Goal: Task Accomplishment & Management: Complete application form

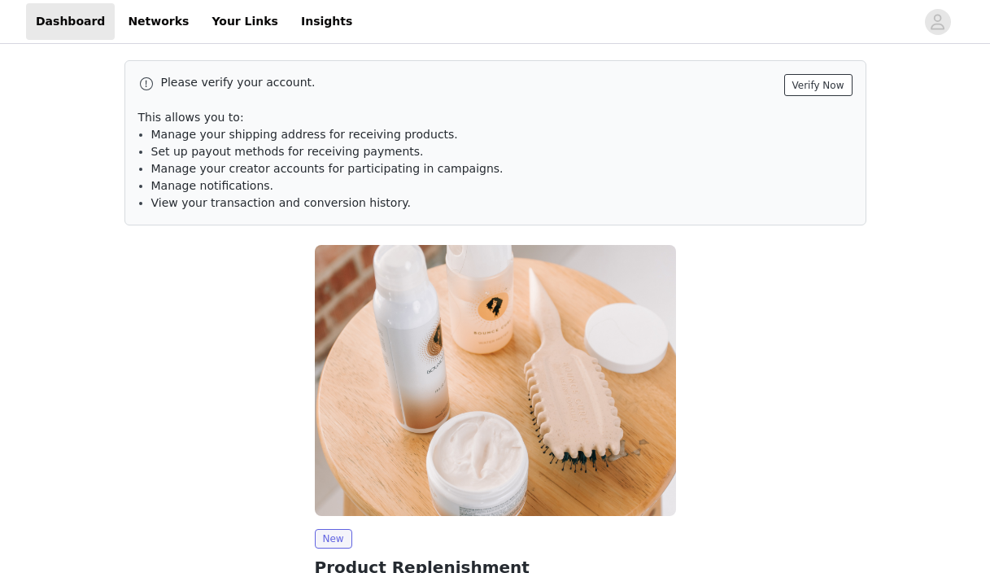
click at [834, 86] on button "Verify Now" at bounding box center [818, 85] width 68 height 22
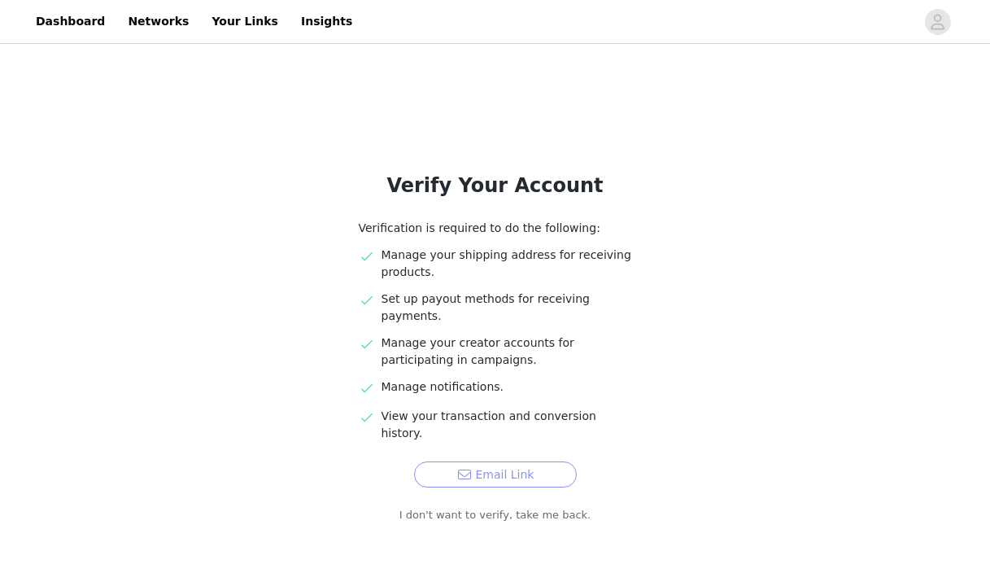
click at [493, 461] on button "Email Link" at bounding box center [495, 474] width 163 height 26
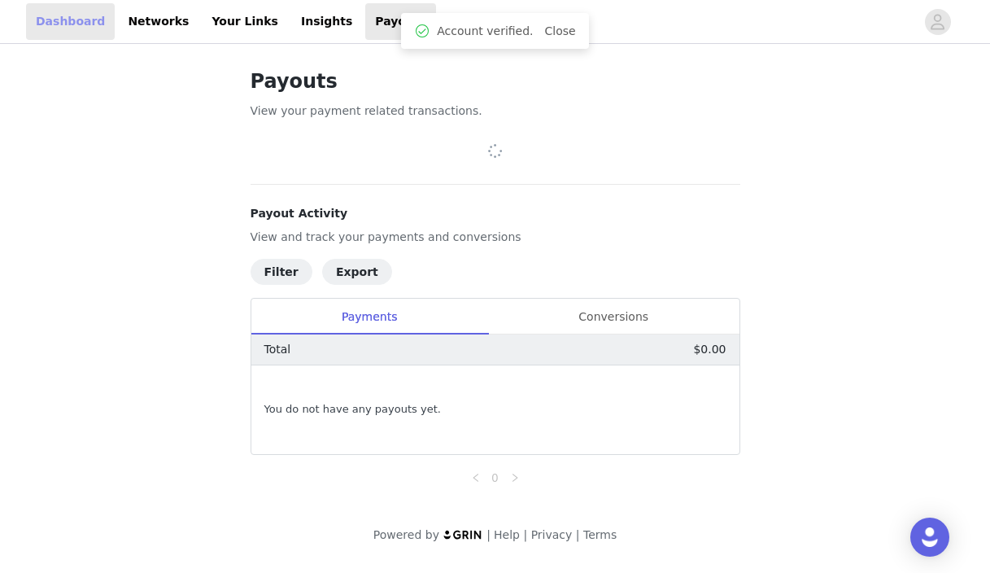
click at [54, 14] on link "Dashboard" at bounding box center [70, 21] width 89 height 37
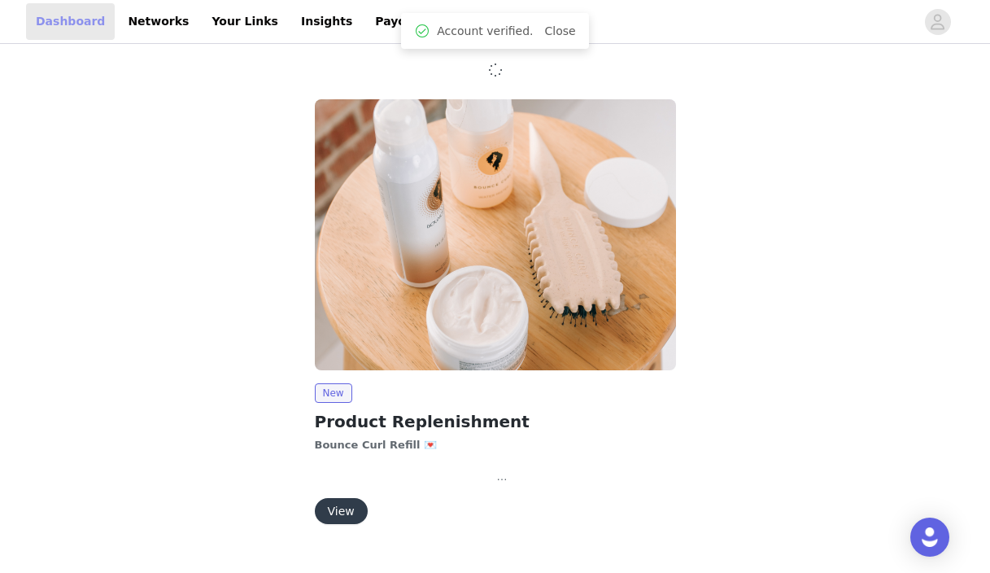
scroll to position [33, 0]
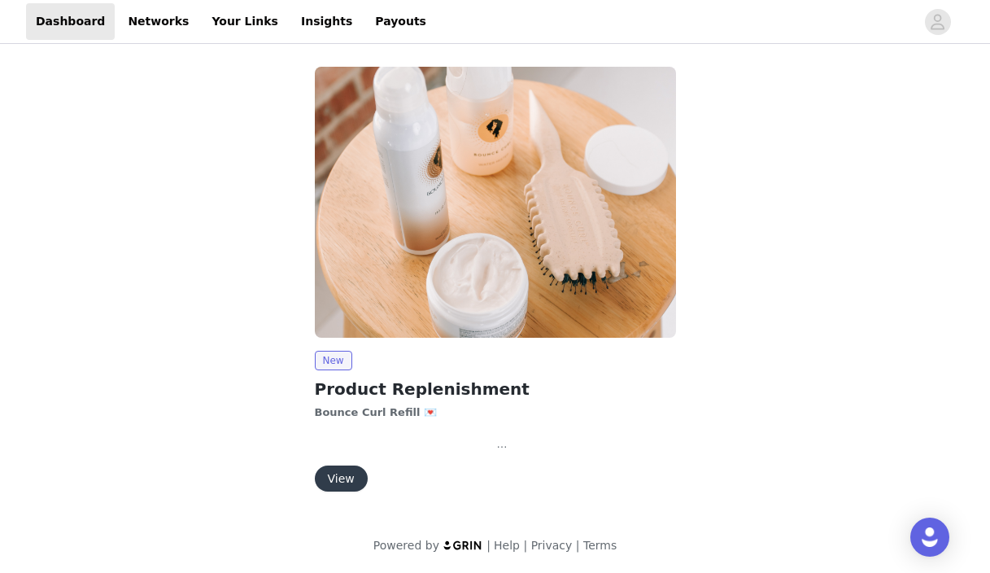
click at [333, 370] on div "New Product Replenishment Bounce Curl Refill 💌 As we head into a new season, we…" at bounding box center [495, 421] width 361 height 141
click at [342, 468] on button "View" at bounding box center [341, 478] width 53 height 26
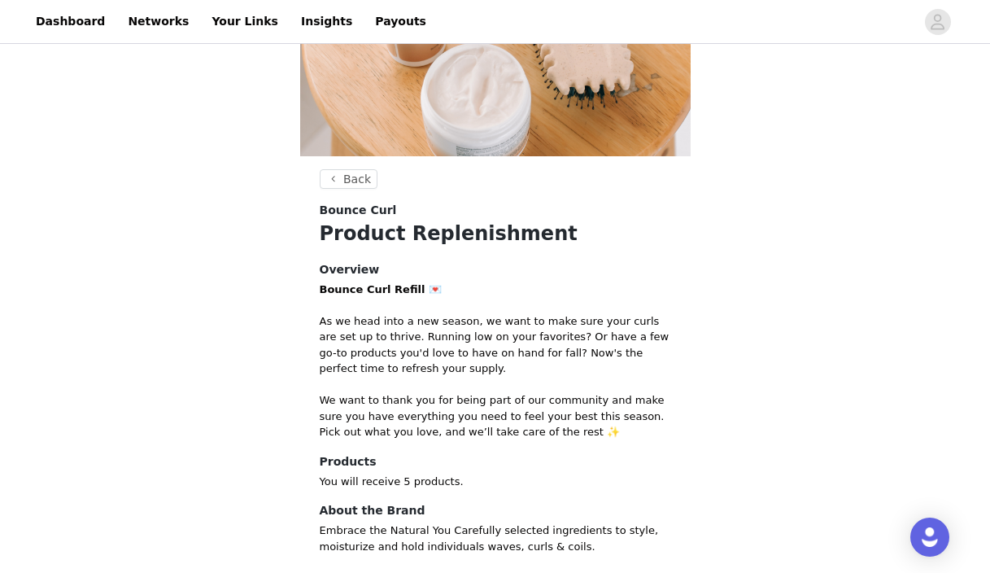
scroll to position [277, 0]
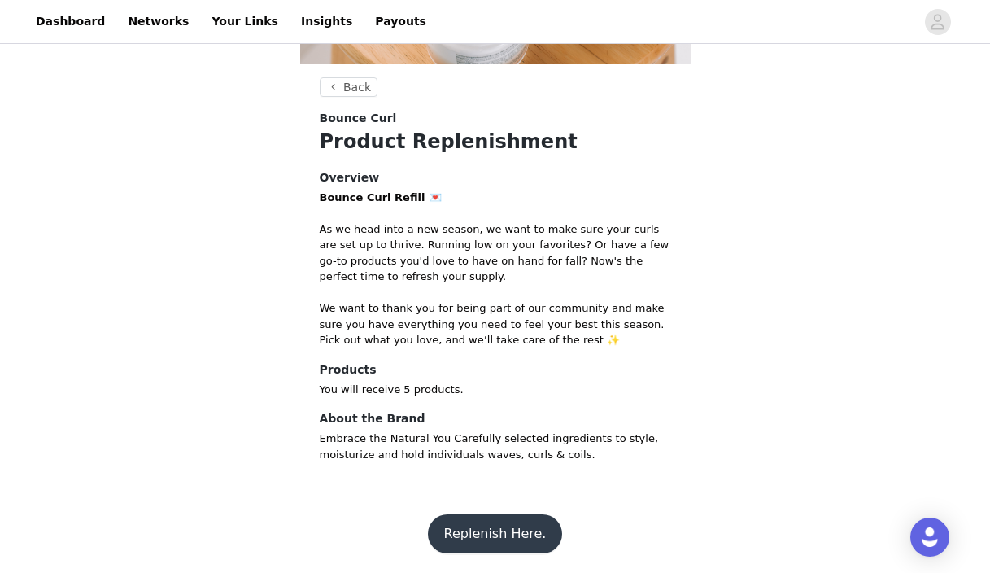
click at [523, 532] on button "Replenish Here." at bounding box center [495, 533] width 135 height 39
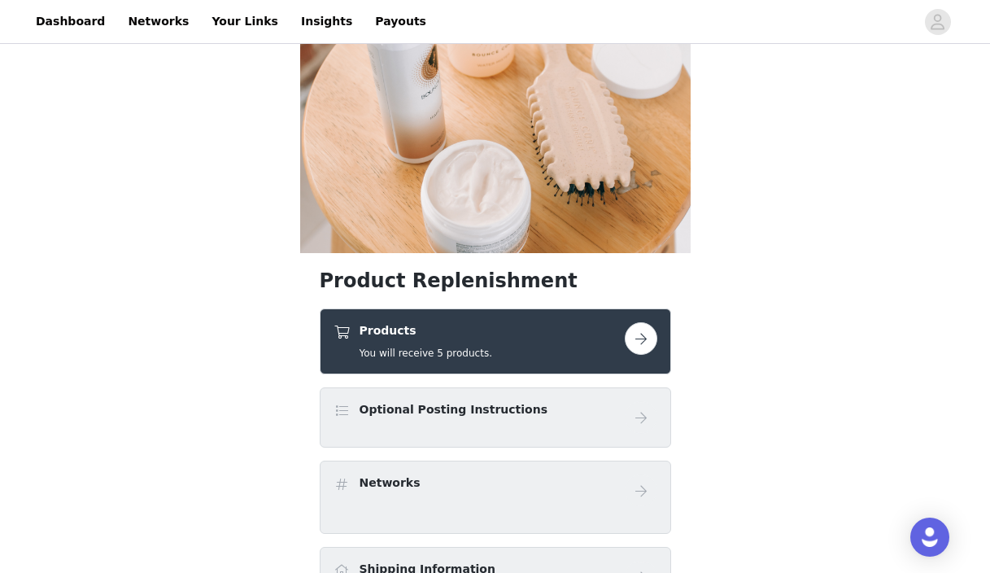
scroll to position [100, 0]
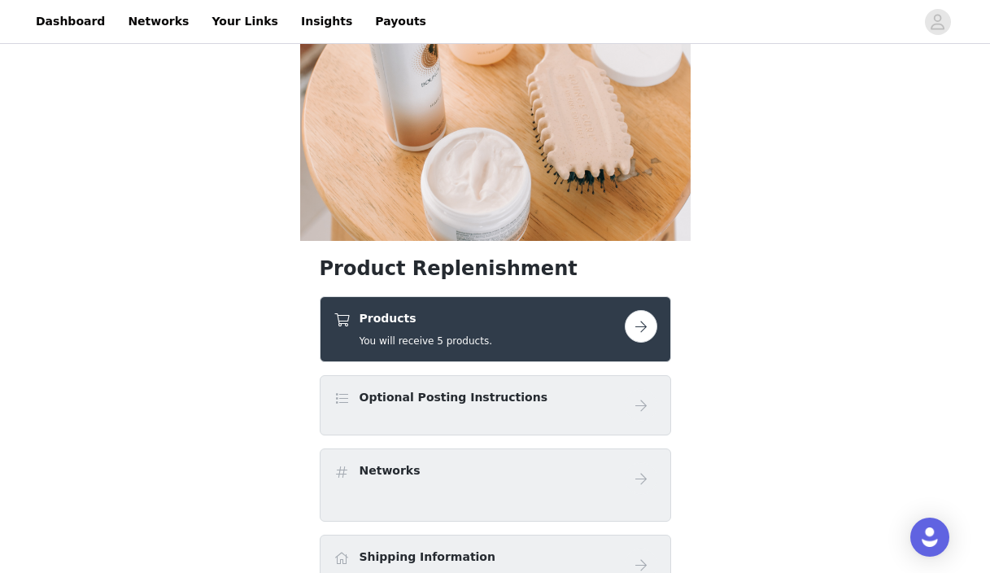
click at [530, 320] on div "Products You will receive 5 products." at bounding box center [478, 329] width 291 height 38
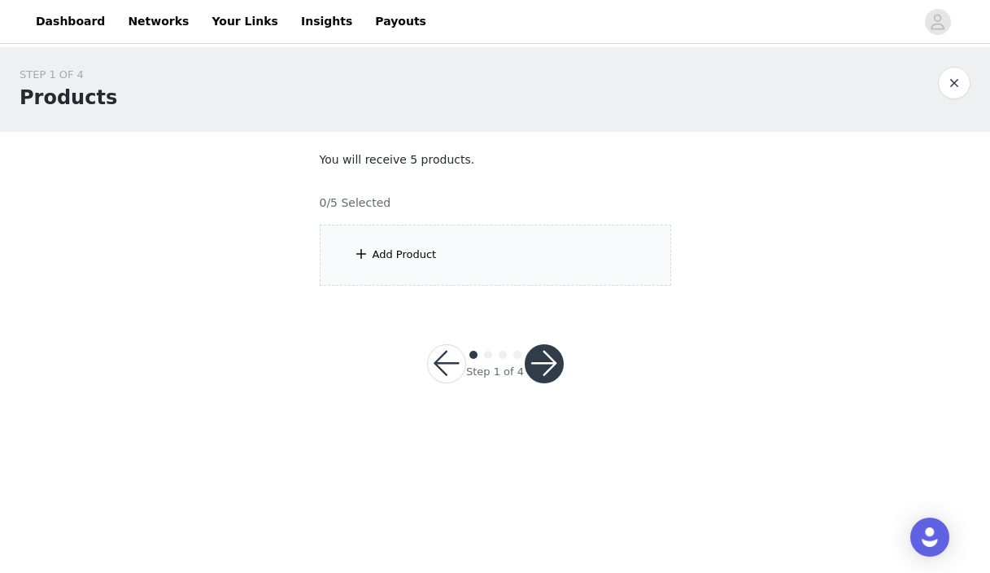
click at [442, 261] on div "Add Product" at bounding box center [495, 254] width 351 height 61
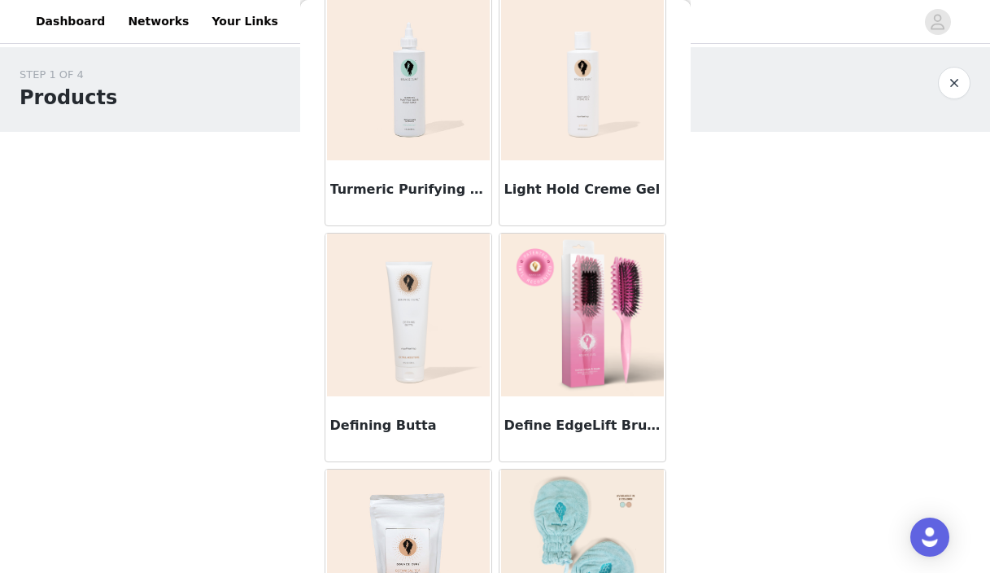
scroll to position [1501, 0]
click at [604, 348] on img at bounding box center [582, 314] width 163 height 163
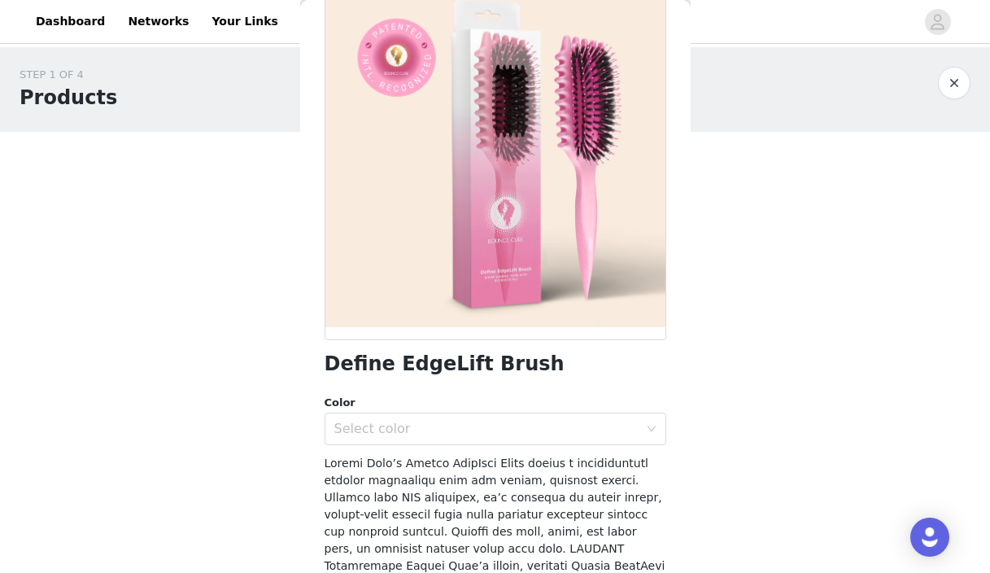
scroll to position [116, 0]
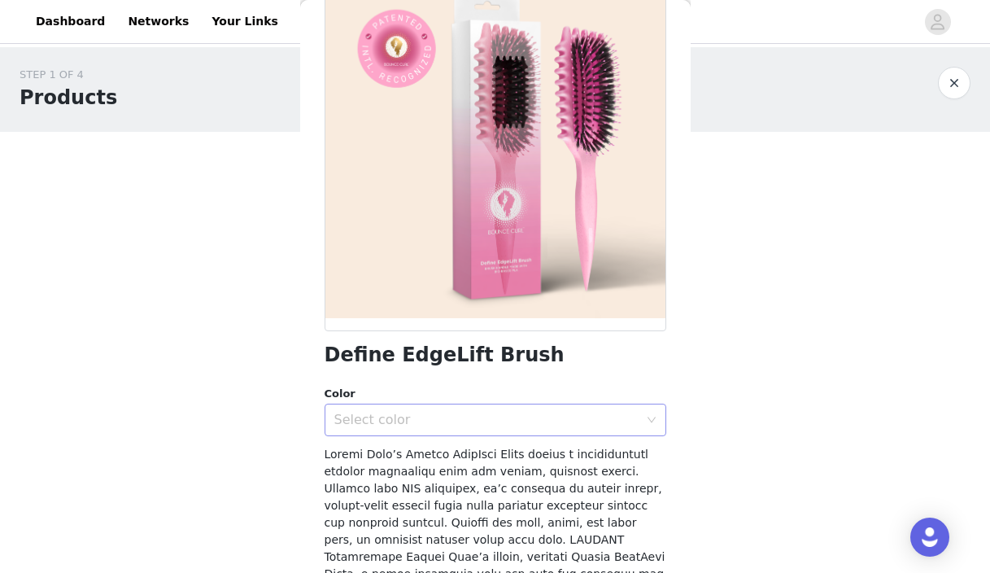
click at [544, 430] on div "Select color" at bounding box center [489, 419] width 311 height 31
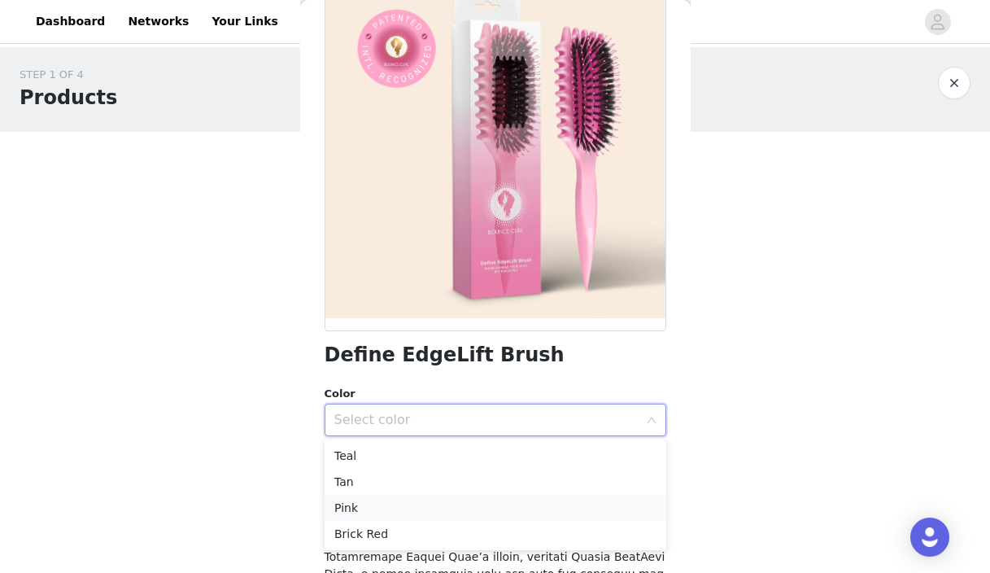
click at [497, 499] on li "Pink" at bounding box center [496, 507] width 342 height 26
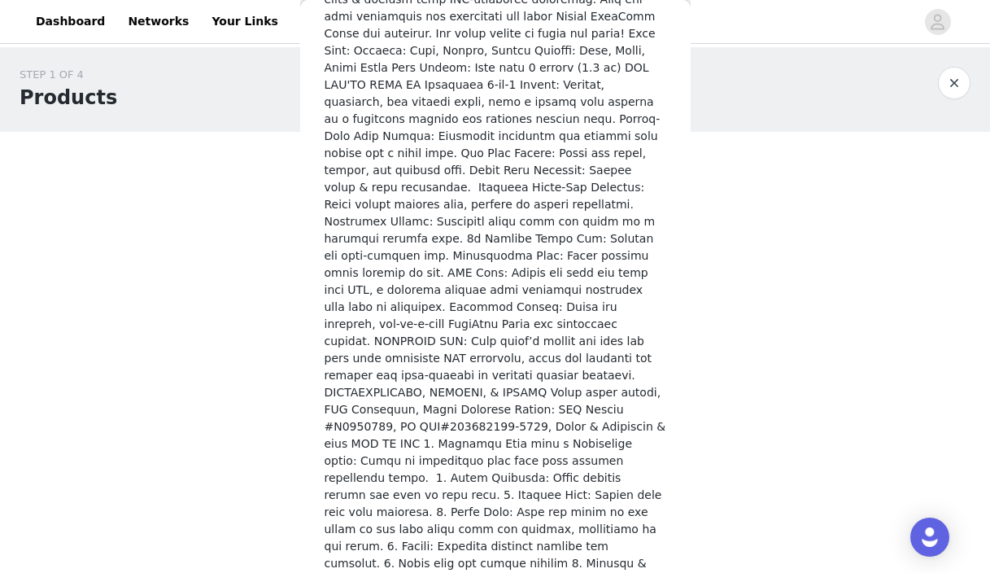
scroll to position [928, 0]
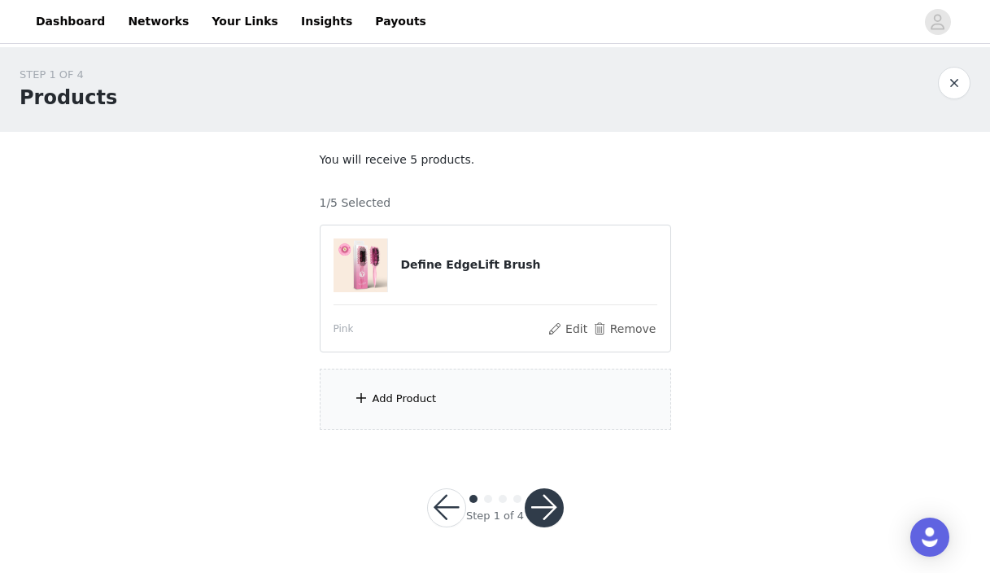
click at [408, 411] on div "Add Product" at bounding box center [495, 398] width 351 height 61
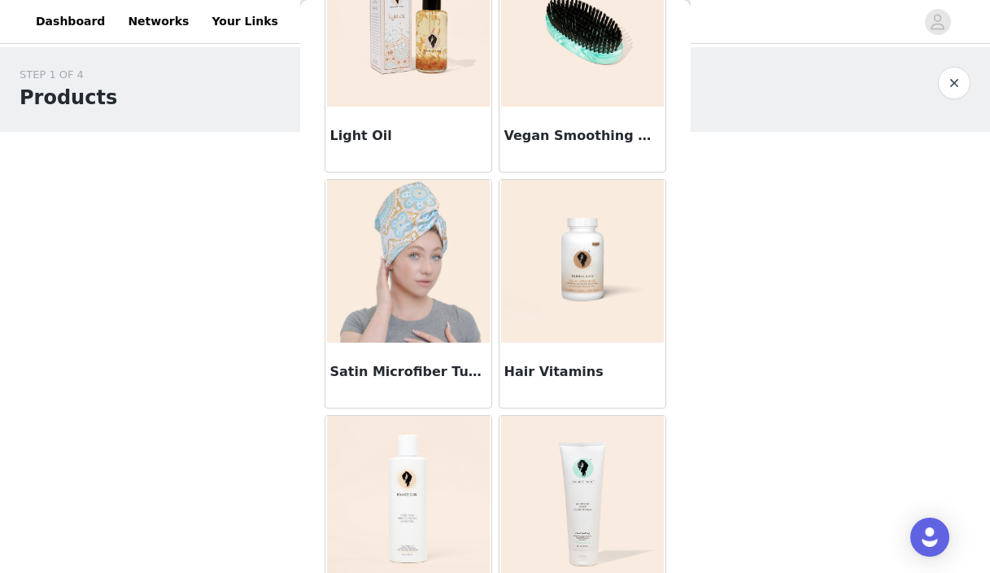
scroll to position [382, 0]
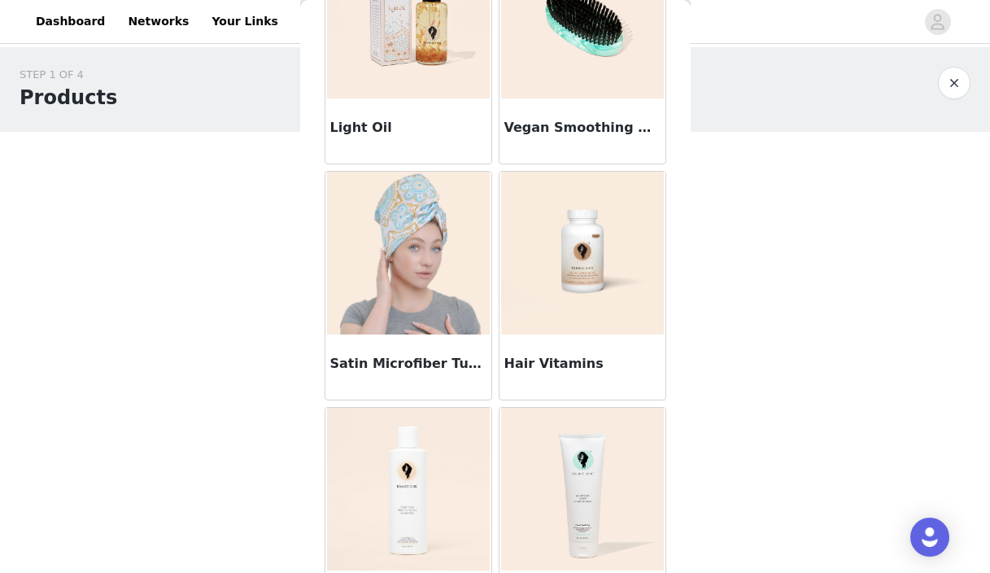
click at [603, 283] on img at bounding box center [582, 253] width 163 height 163
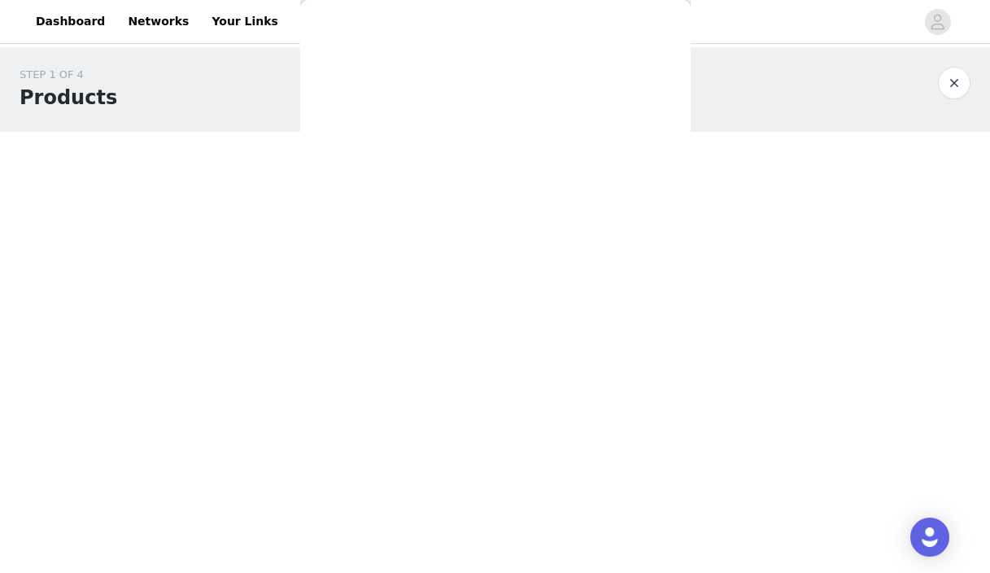
click at [603, 283] on div "Back Avocado & Rose Oil Clump & Define Cream Styling Comb Light Oil Vegan Smoot…" at bounding box center [495, 286] width 390 height 573
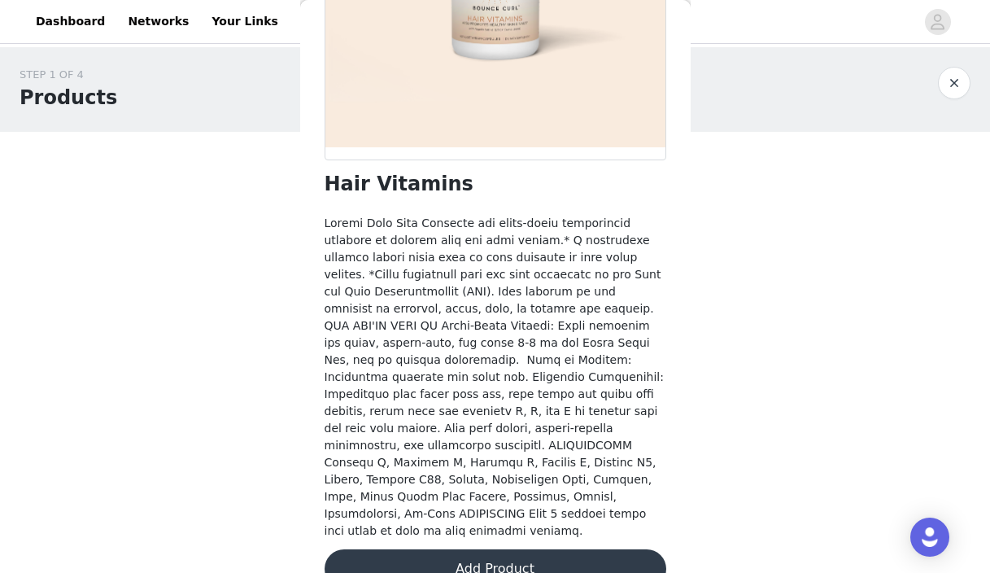
scroll to position [288, 0]
click at [499, 548] on button "Add Product" at bounding box center [496, 567] width 342 height 39
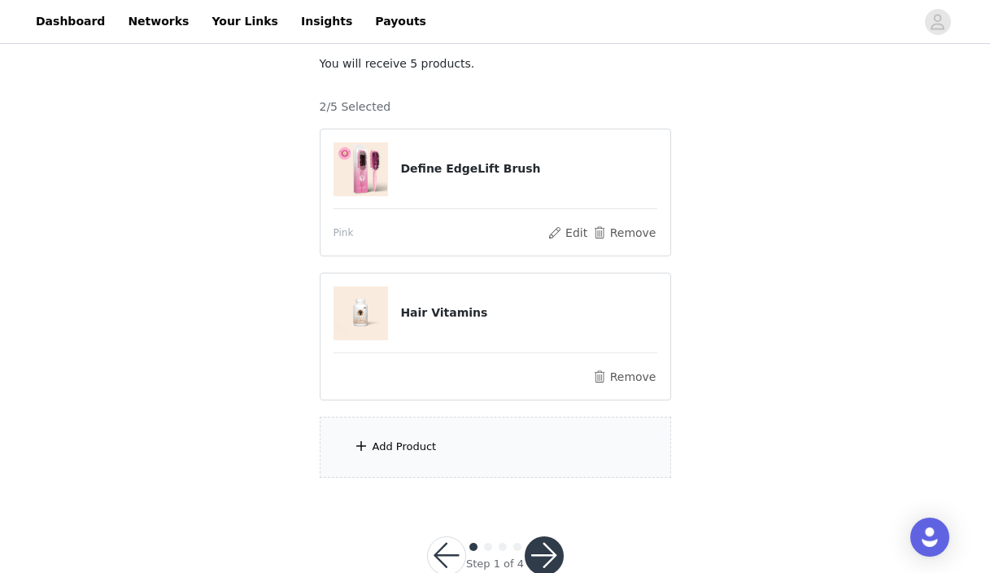
scroll to position [137, 0]
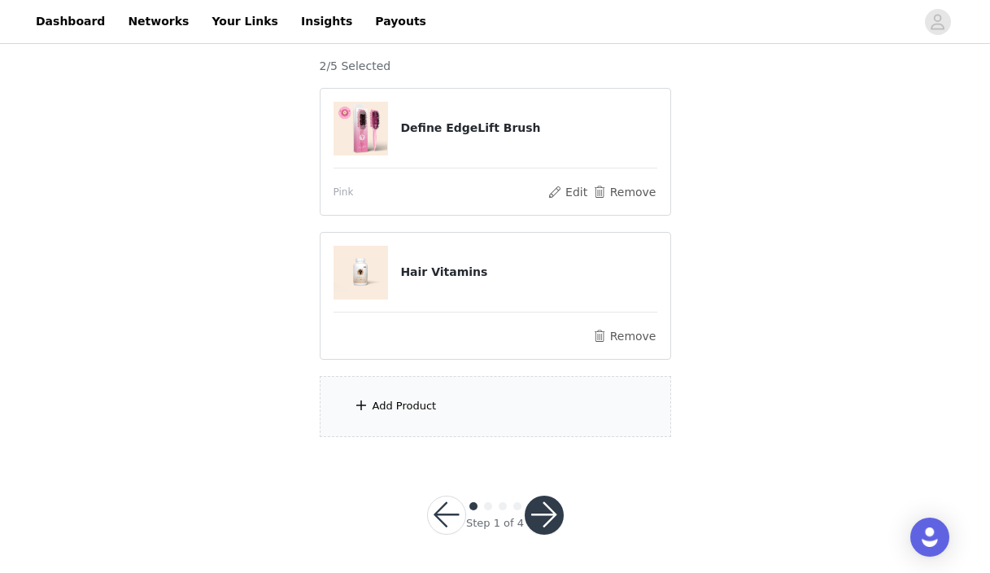
click at [385, 441] on section "You will receive 5 products. 2/5 Selected Define EdgeLift Brush Pink Edit Remov…" at bounding box center [495, 225] width 390 height 461
click at [386, 409] on div "Add Product" at bounding box center [404, 406] width 64 height 16
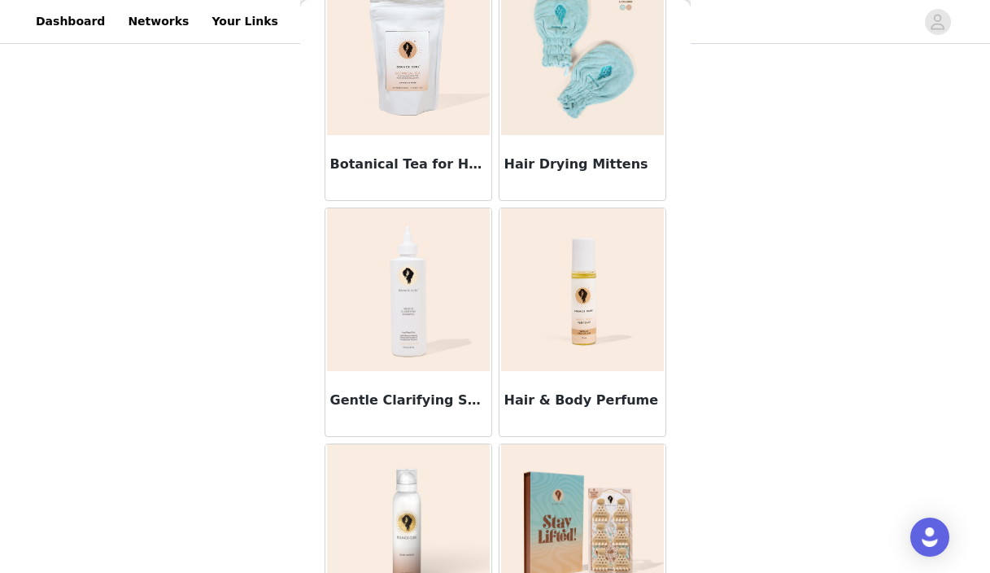
scroll to position [2005, 0]
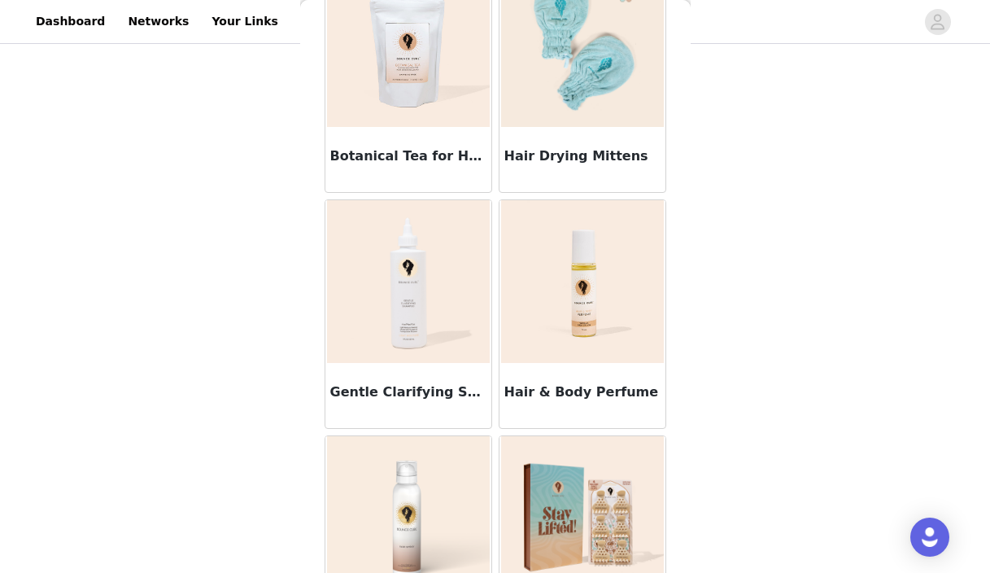
click at [599, 306] on img at bounding box center [582, 281] width 163 height 163
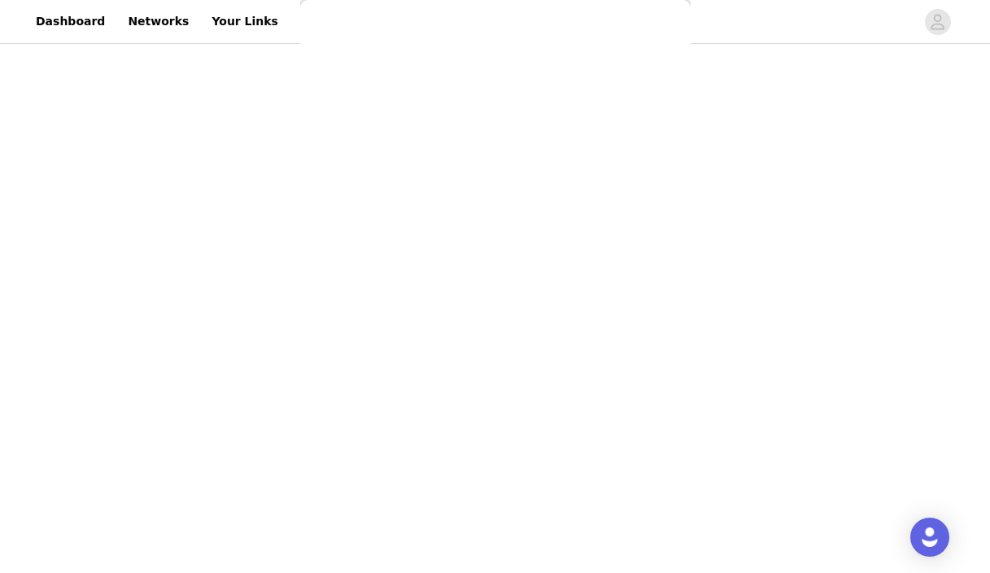
scroll to position [305, 0]
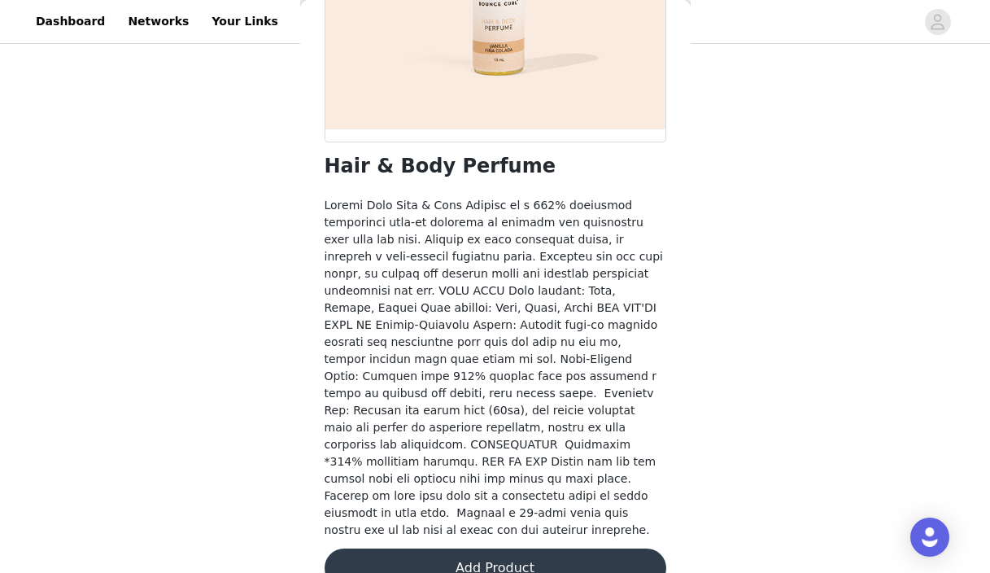
click at [566, 548] on button "Add Product" at bounding box center [496, 567] width 342 height 39
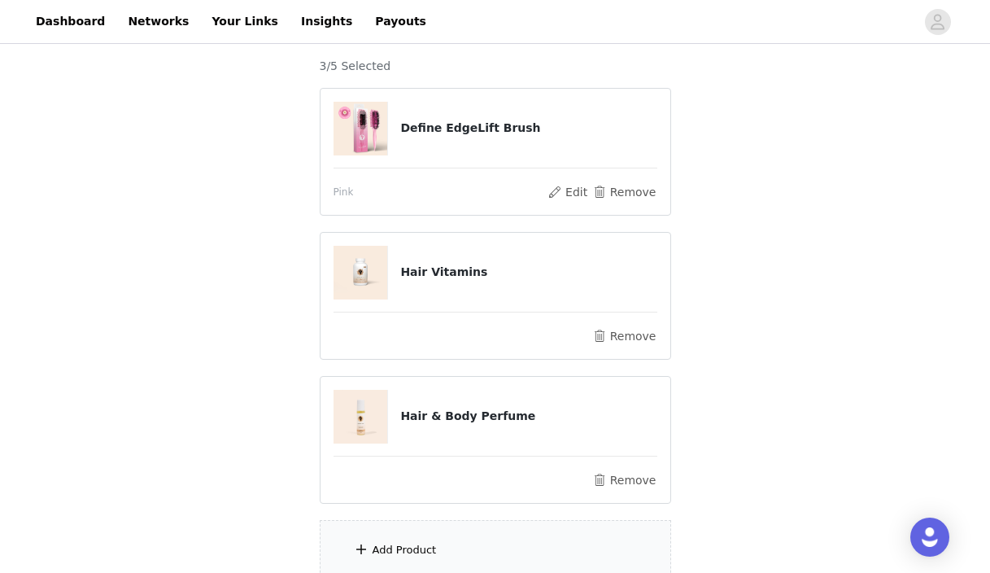
click at [430, 552] on div "Add Product" at bounding box center [404, 550] width 64 height 16
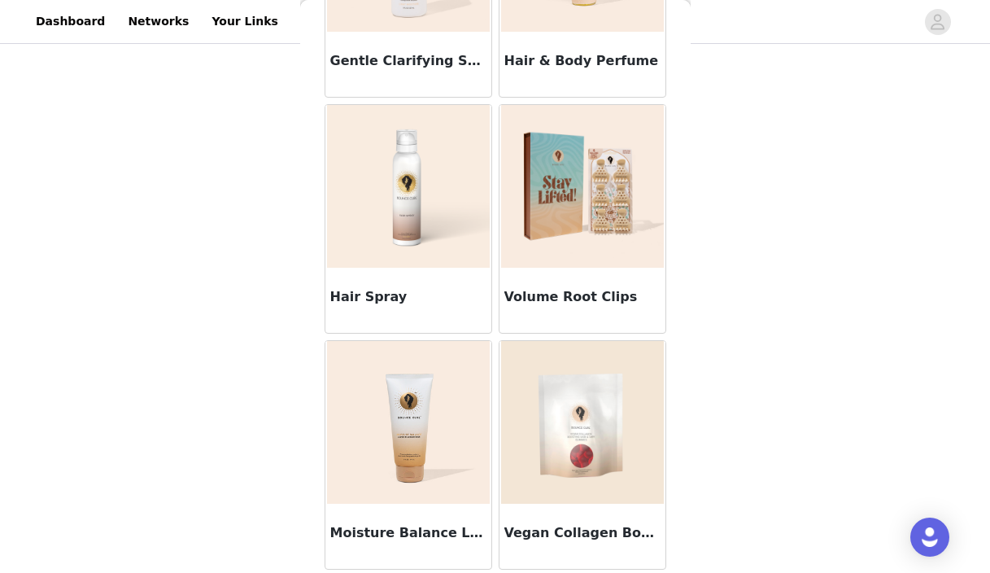
scroll to position [281, 0]
click at [594, 463] on img at bounding box center [582, 422] width 163 height 163
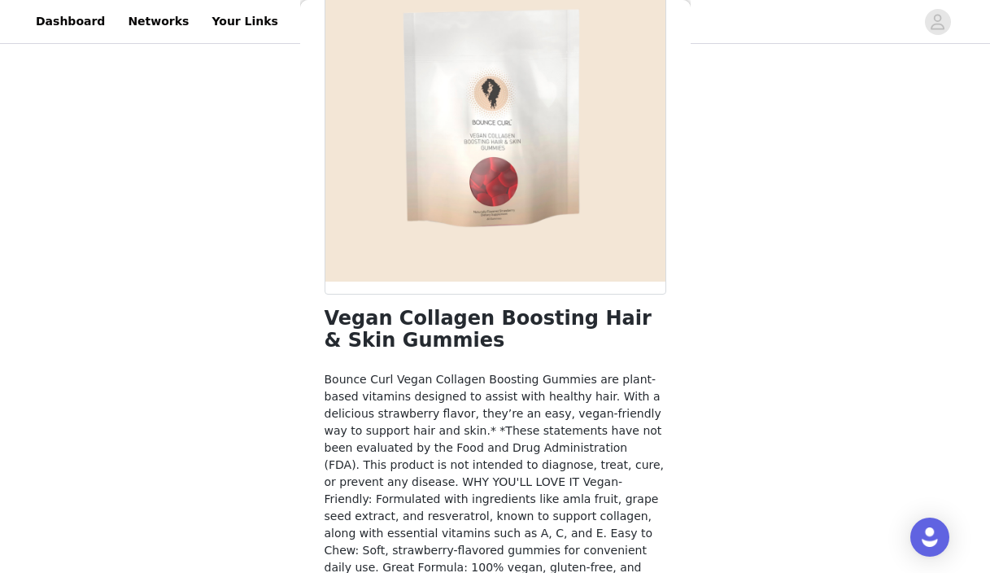
scroll to position [0, 0]
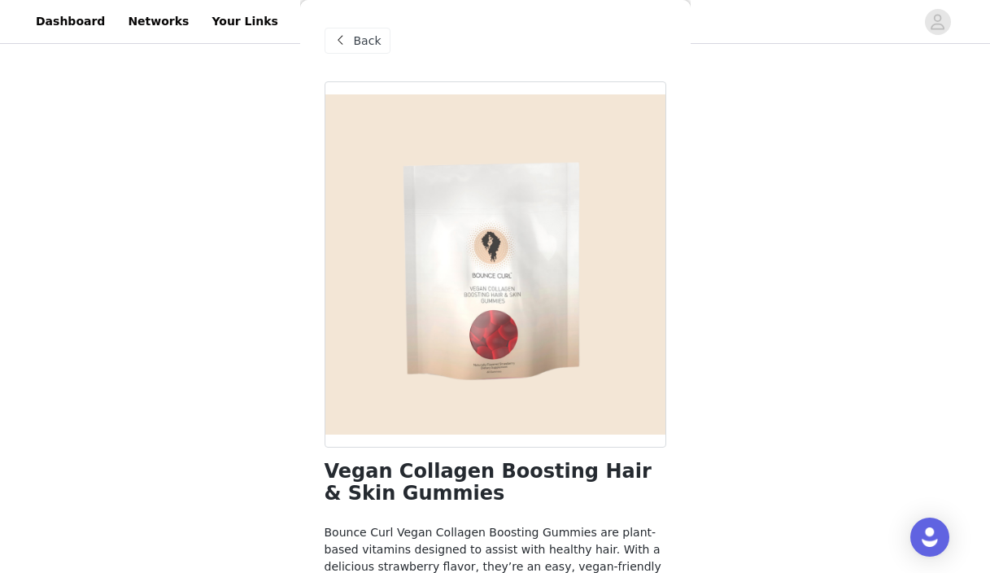
click at [519, 311] on div at bounding box center [496, 264] width 342 height 366
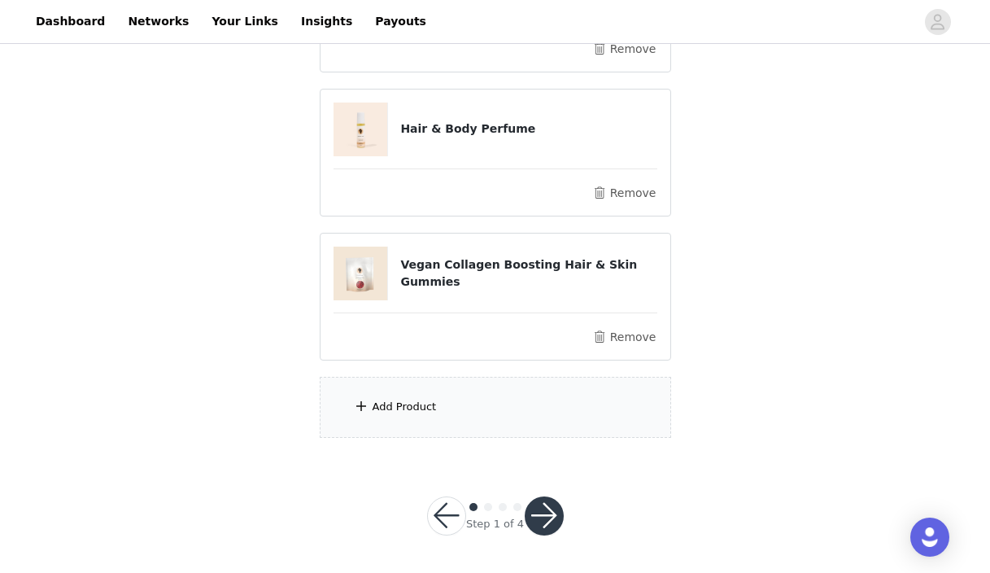
scroll to position [425, 0]
click at [452, 393] on div "Add Product" at bounding box center [495, 406] width 351 height 61
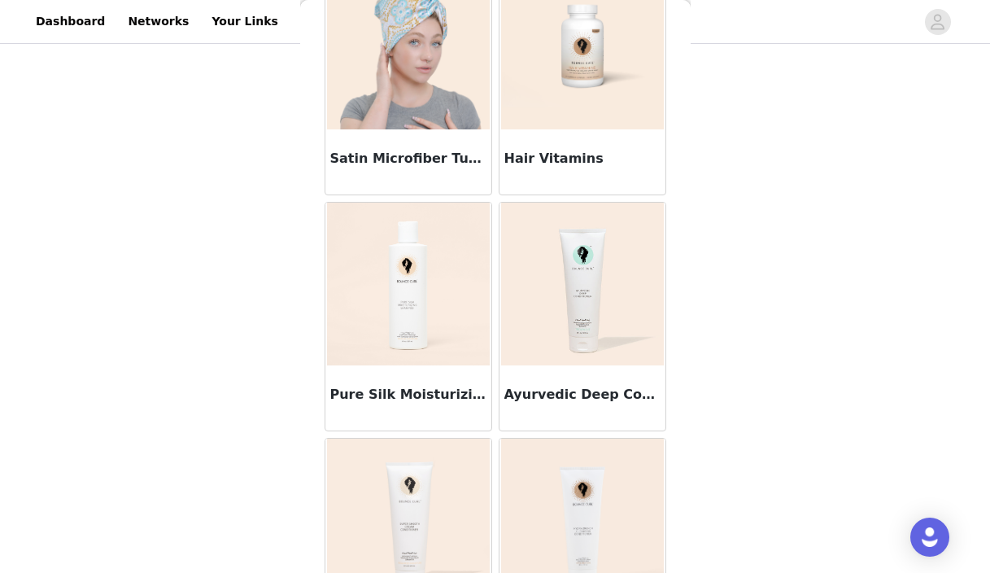
scroll to position [582, 0]
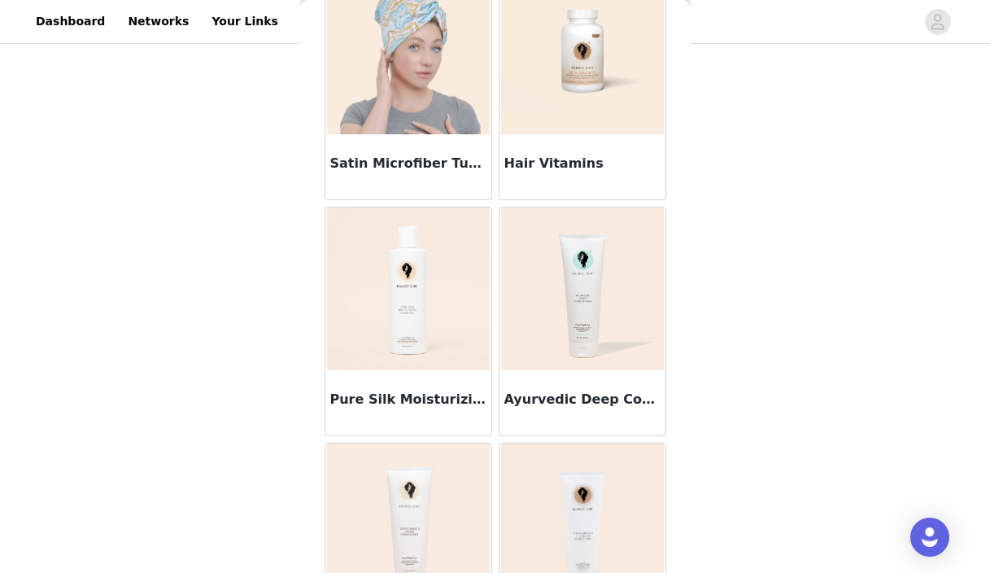
click at [397, 263] on img at bounding box center [408, 288] width 163 height 163
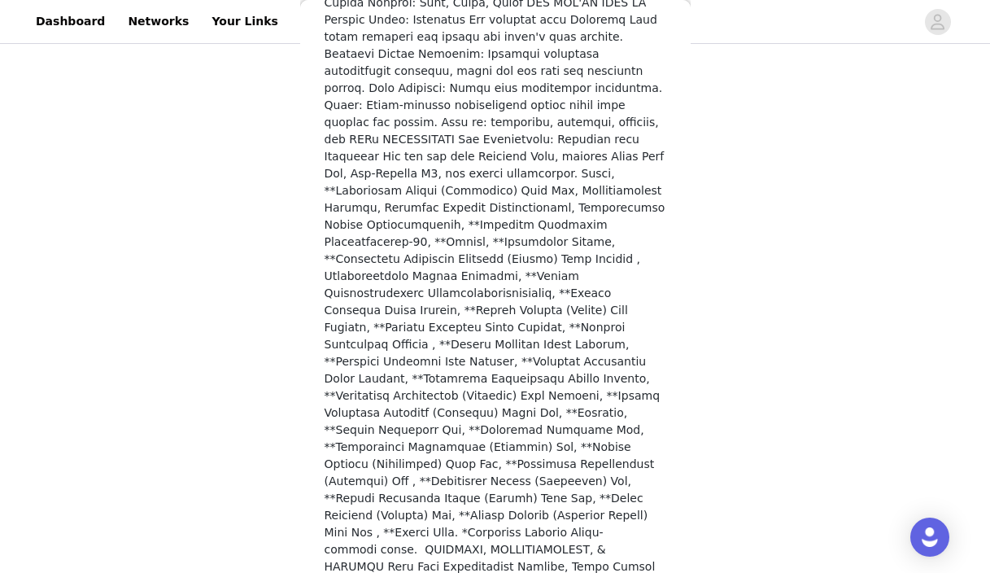
scroll to position [1074, 0]
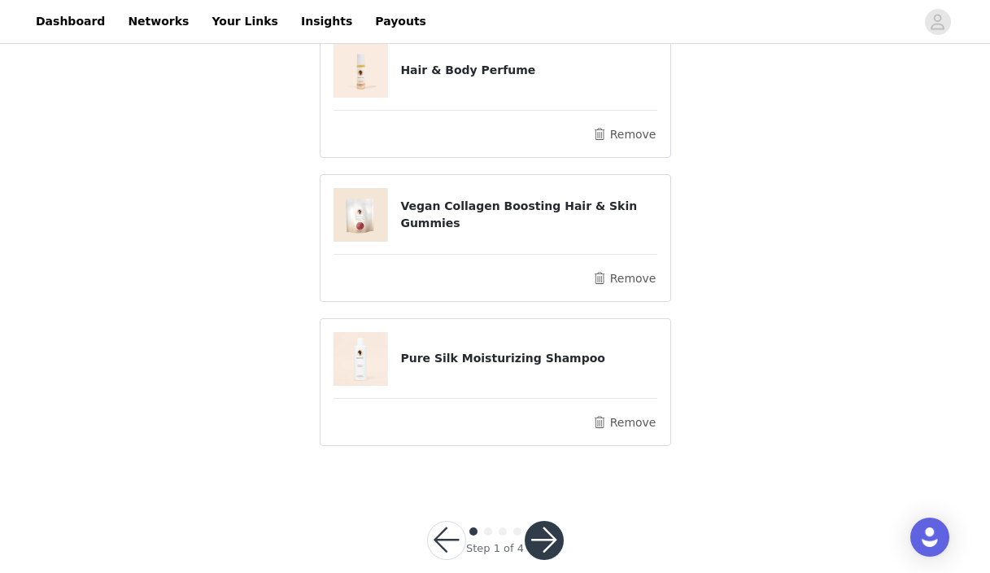
scroll to position [464, 0]
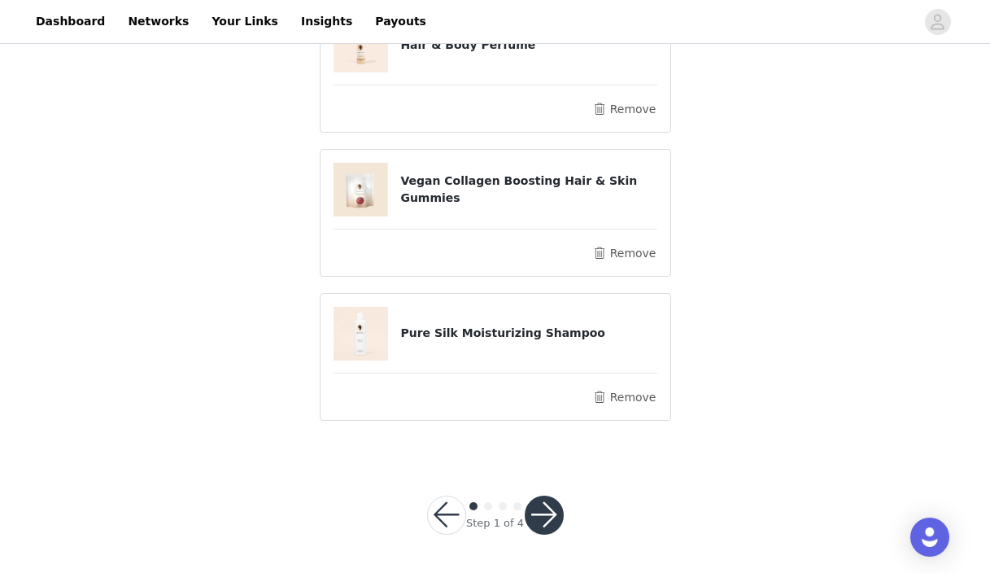
click at [552, 509] on button "button" at bounding box center [544, 514] width 39 height 39
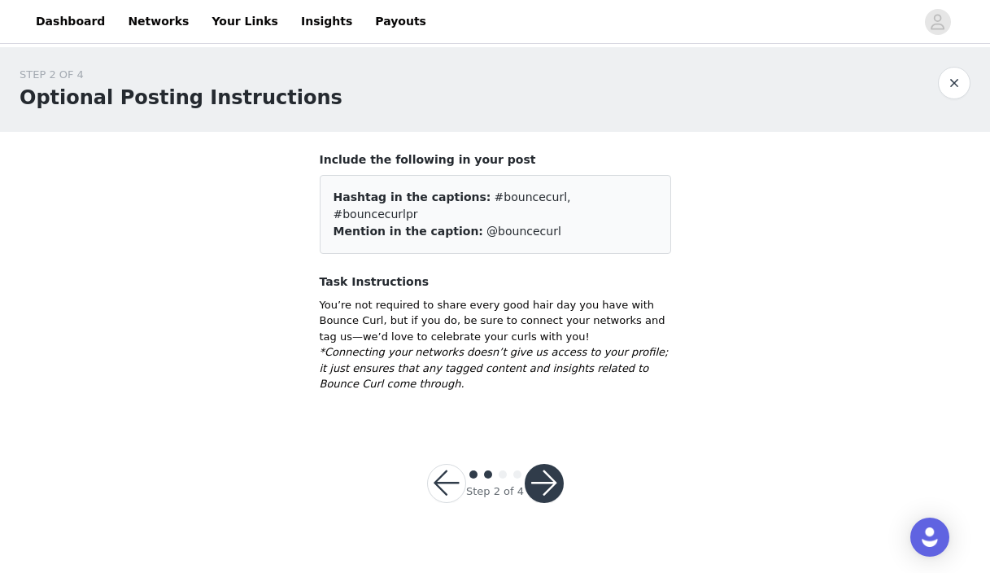
click at [554, 471] on button "button" at bounding box center [544, 483] width 39 height 39
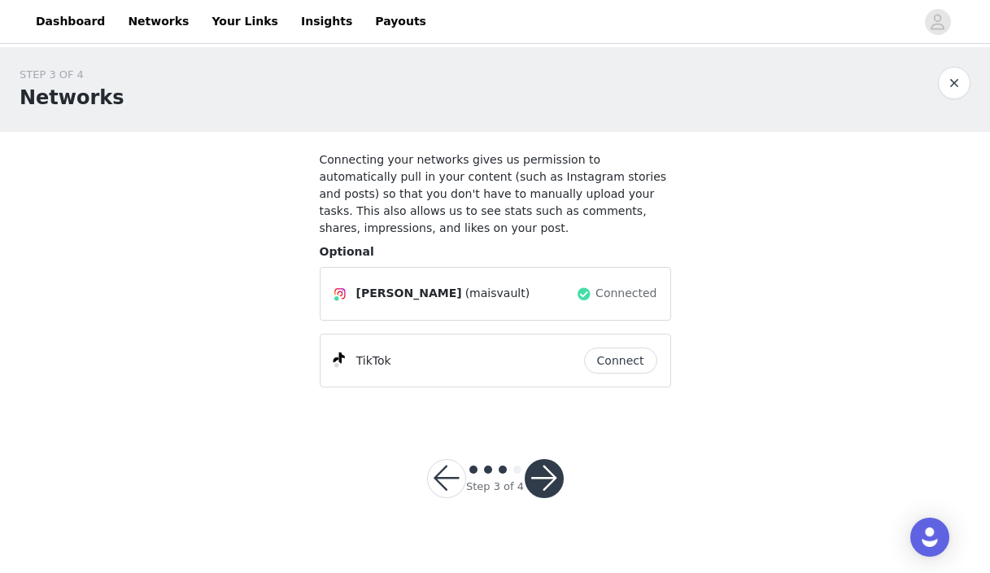
click at [554, 473] on button "button" at bounding box center [544, 478] width 39 height 39
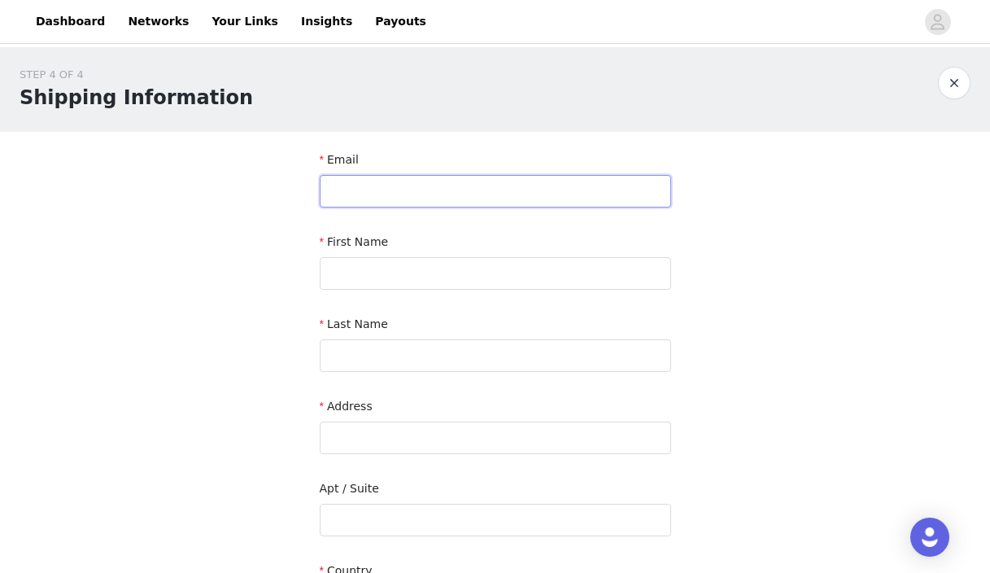
click at [540, 194] on input "text" at bounding box center [495, 191] width 351 height 33
type input "[EMAIL_ADDRESS][DOMAIN_NAME]"
type input "m"
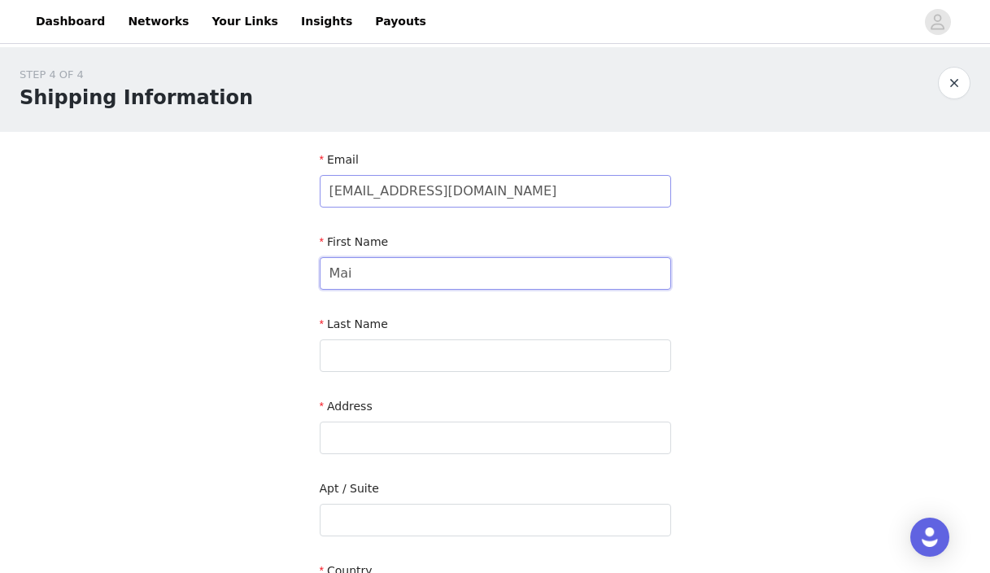
type input "Mai"
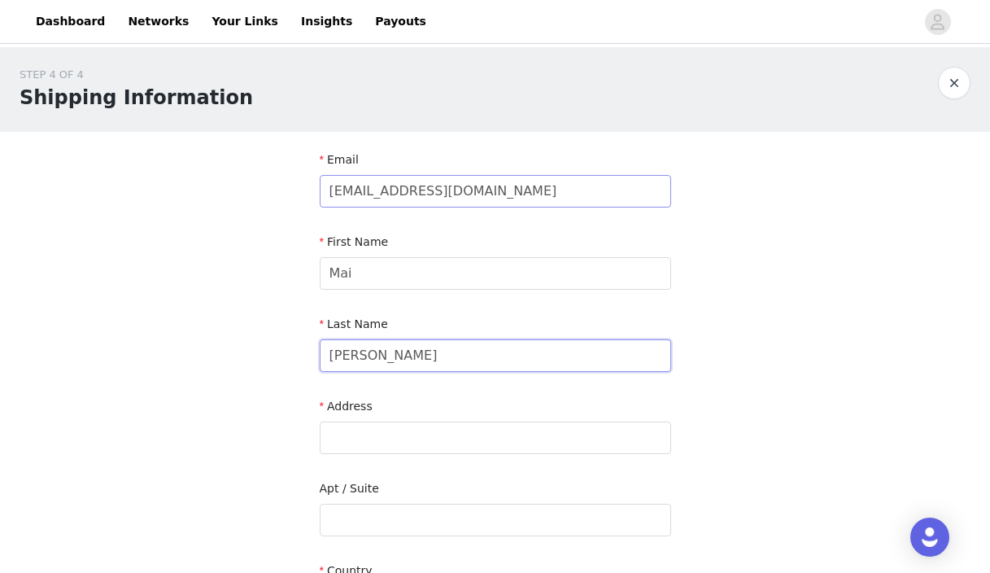
type input "[PERSON_NAME]"
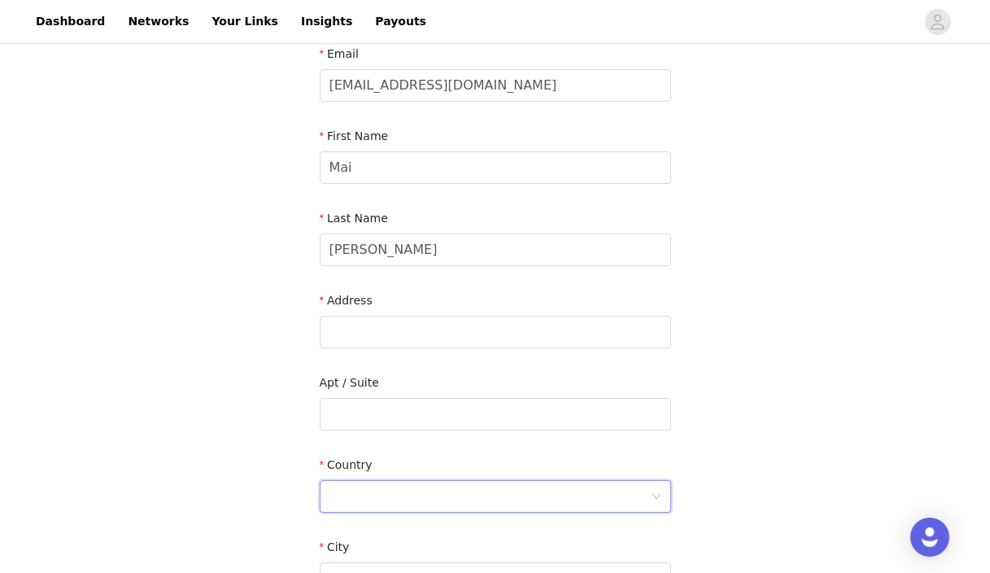
click at [455, 490] on div at bounding box center [489, 496] width 321 height 31
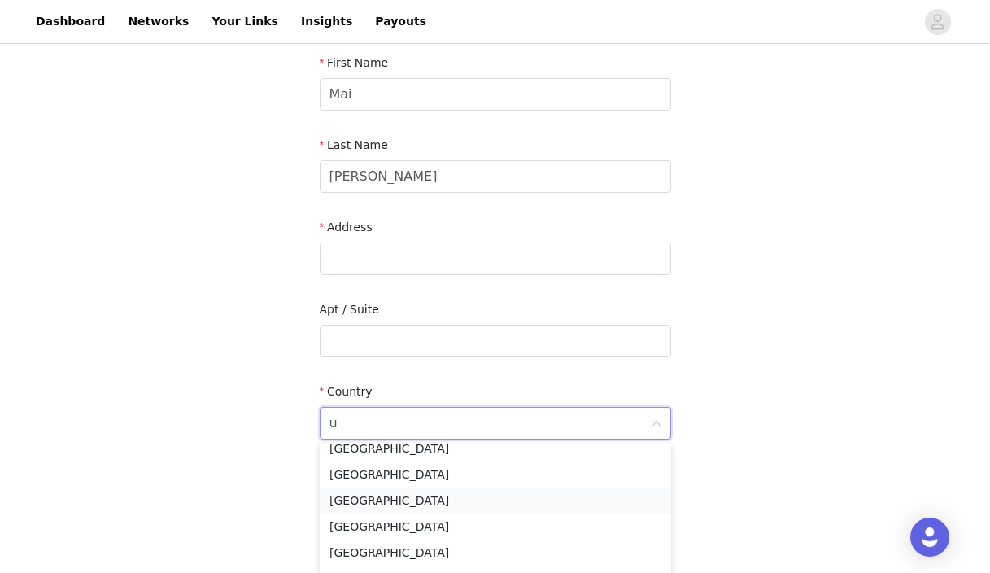
scroll to position [3, 0]
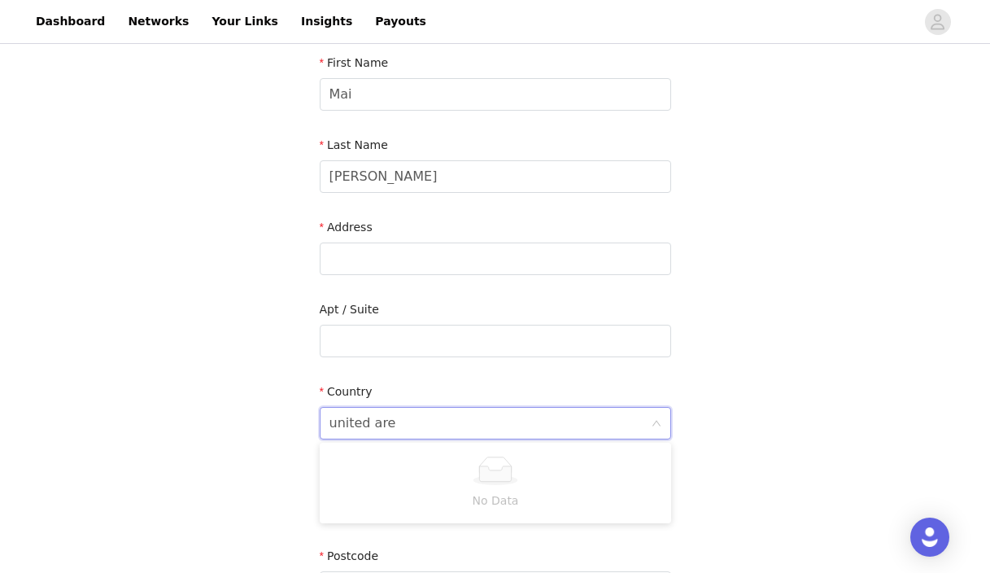
type input "united ar"
click at [432, 463] on li "[GEOGRAPHIC_DATA]" at bounding box center [495, 459] width 351 height 26
click at [372, 511] on input "text" at bounding box center [495, 505] width 351 height 33
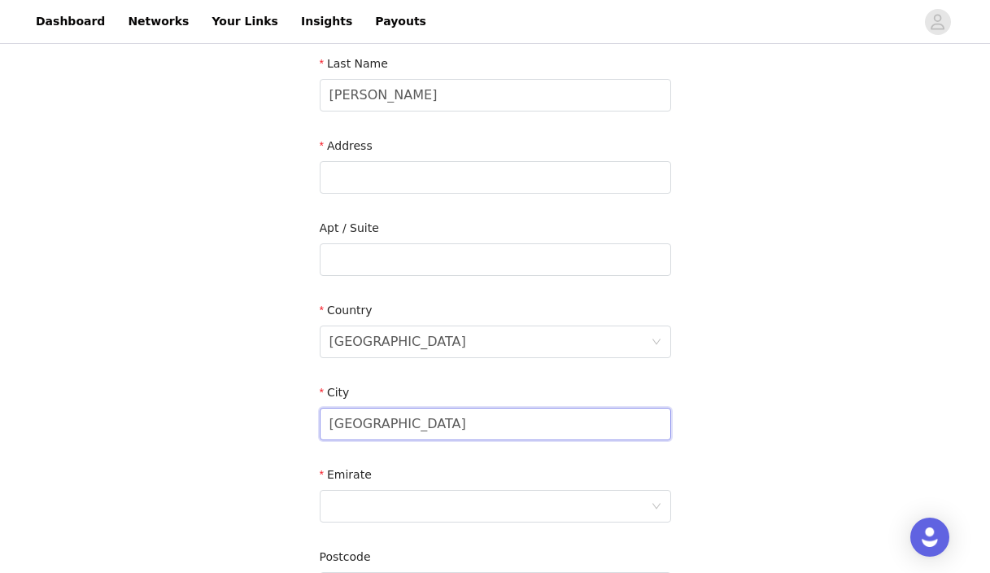
scroll to position [259, 0]
type input "[GEOGRAPHIC_DATA]"
click at [422, 482] on div "Emirate" at bounding box center [495, 479] width 351 height 24
click at [416, 509] on div at bounding box center [489, 506] width 321 height 31
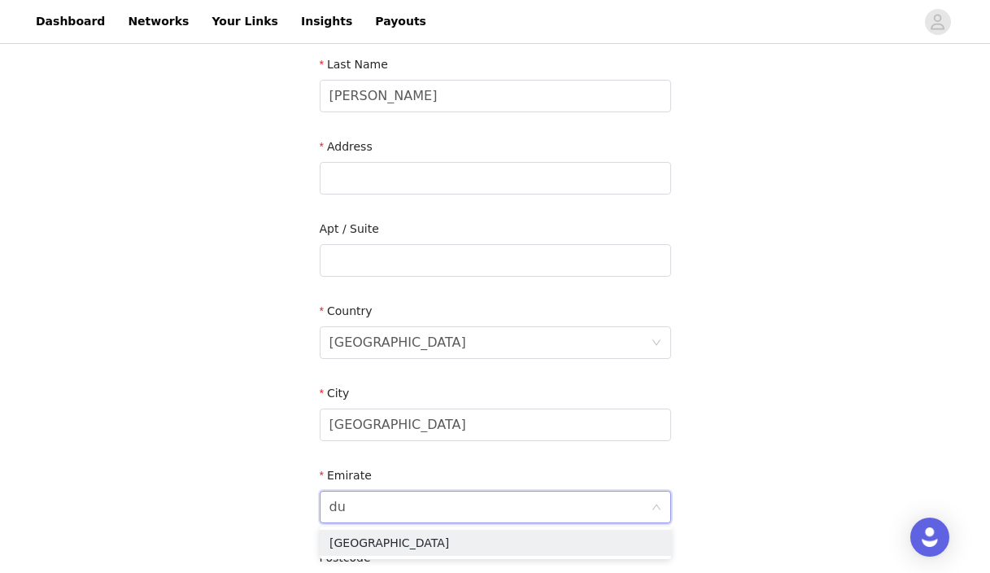
type input "dub"
click at [423, 547] on li "[GEOGRAPHIC_DATA]" at bounding box center [495, 542] width 351 height 26
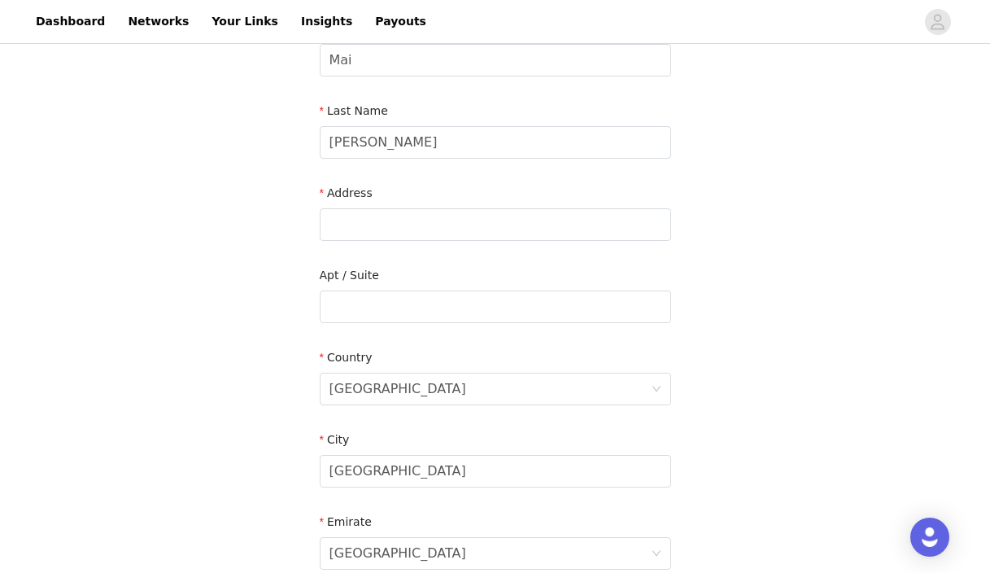
scroll to position [212, 0]
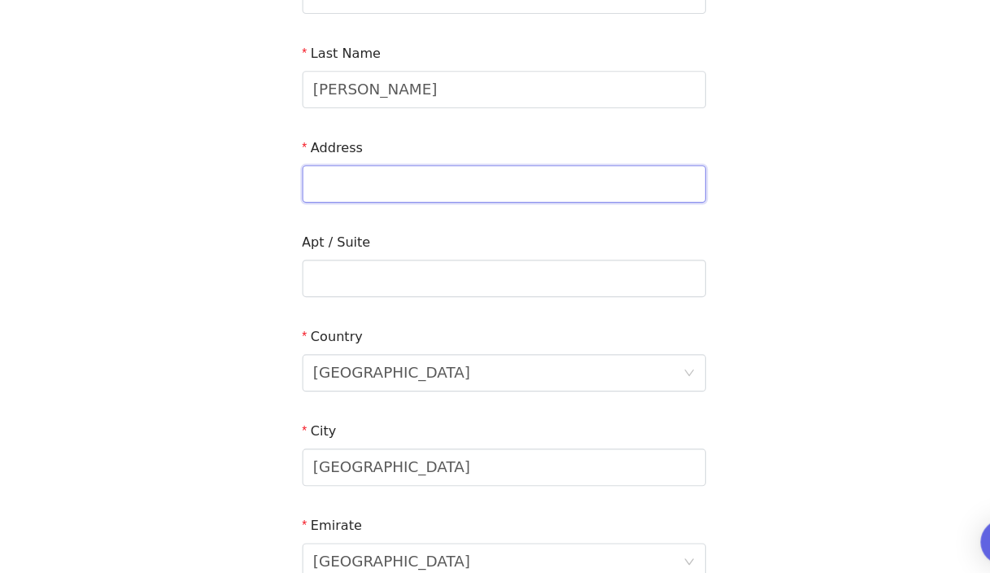
click at [496, 230] on input "text" at bounding box center [495, 225] width 351 height 33
type input "Nad el sheba 3, villa behind [GEOGRAPHIC_DATA], makani 35153 83596, [GEOGRAPHIC…"
type input "0522990930"
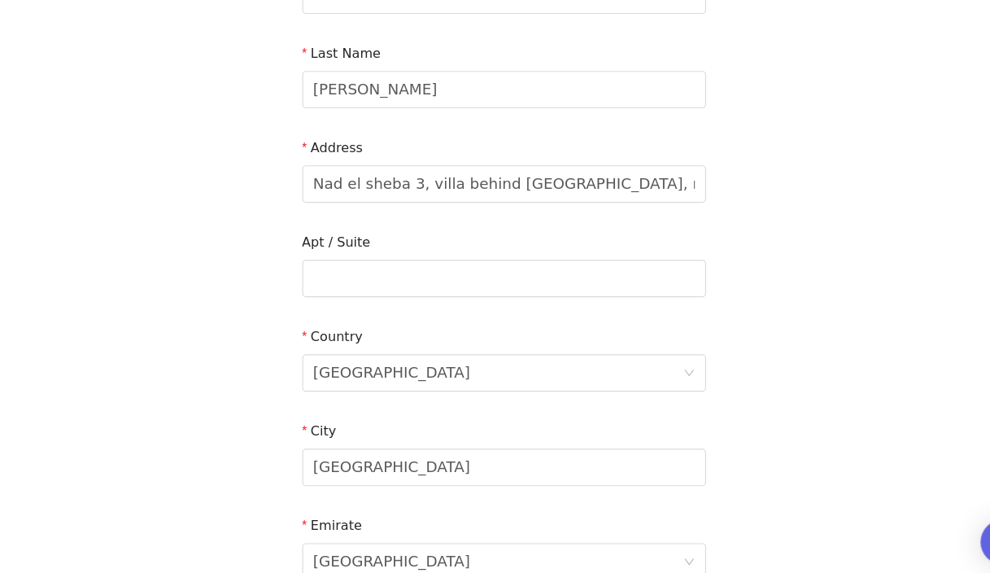
click at [470, 242] on div "Address [GEOGRAPHIC_DATA], villa behind [GEOGRAPHIC_DATA], makani 35153 83596, …" at bounding box center [495, 216] width 351 height 63
drag, startPoint x: 454, startPoint y: 207, endPoint x: 452, endPoint y: 224, distance: 17.2
click at [454, 208] on div "Address [GEOGRAPHIC_DATA], villa behind [GEOGRAPHIC_DATA], makani 35153 83596, …" at bounding box center [495, 216] width 351 height 63
click at [452, 225] on input "Nad el sheba 3, villa behind [GEOGRAPHIC_DATA], makani 35153 83596, [GEOGRAPHIC…" at bounding box center [495, 225] width 351 height 33
type input "Nad el sheba 3, villa 13 behind [GEOGRAPHIC_DATA], makani 35153 83596, [GEOGRAP…"
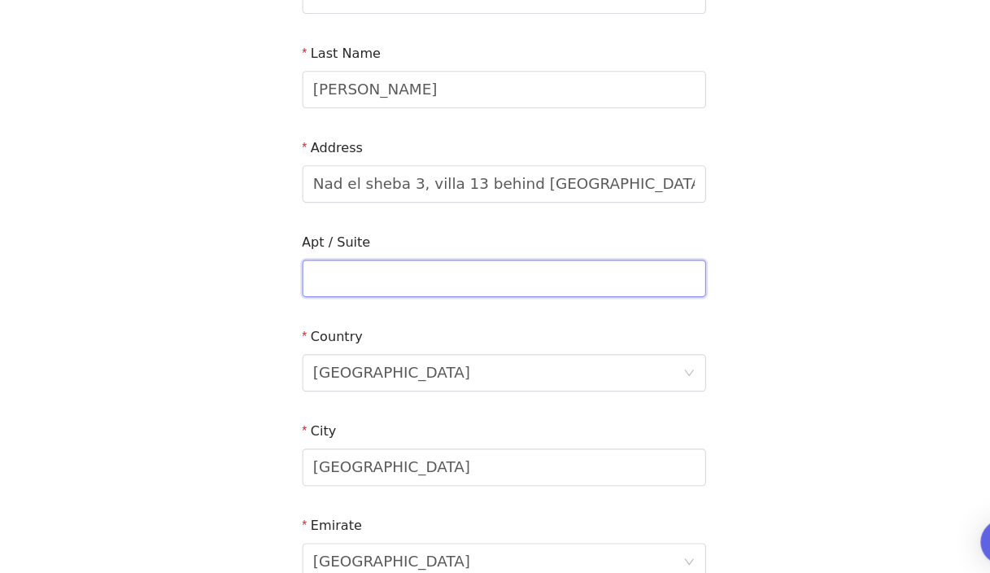
click at [555, 294] on input "text" at bounding box center [495, 307] width 351 height 33
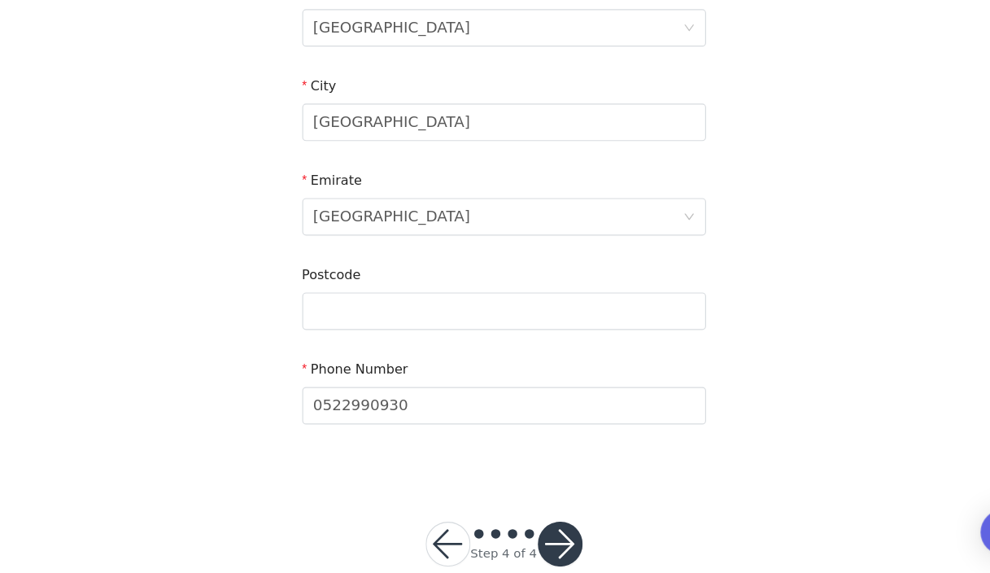
scroll to position [536, 0]
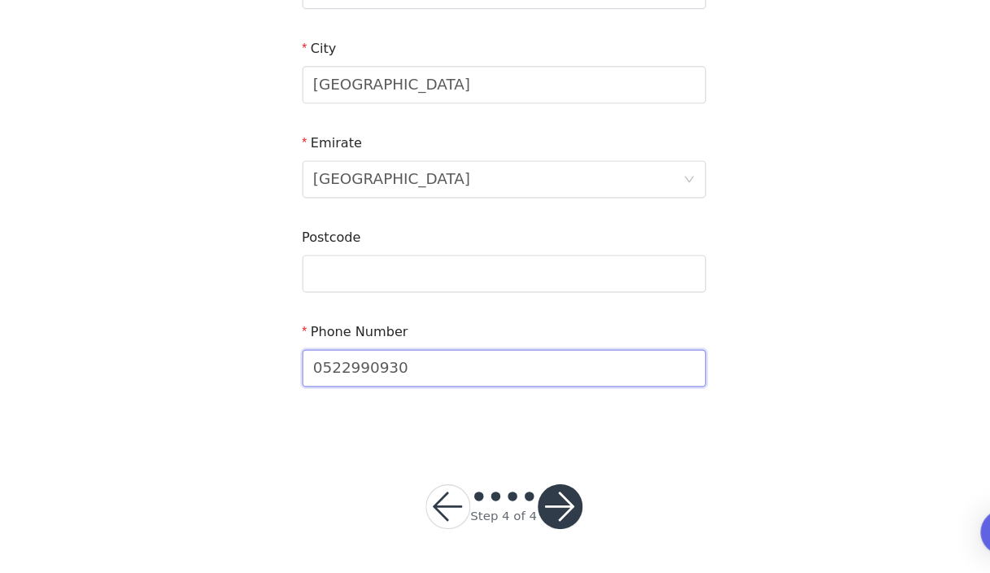
click at [507, 402] on input "0522990930" at bounding box center [495, 394] width 351 height 33
click at [494, 390] on input "0522990930" at bounding box center [495, 394] width 351 height 33
drag, startPoint x: 435, startPoint y: 395, endPoint x: 226, endPoint y: 396, distance: 209.0
type input "[PHONE_NUMBER]"
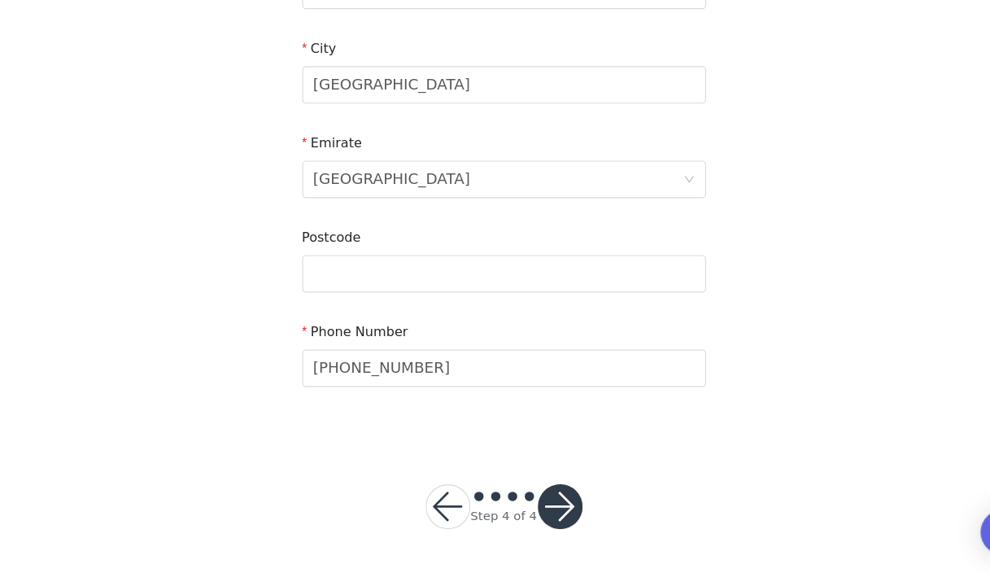
click at [535, 507] on button "button" at bounding box center [544, 514] width 39 height 39
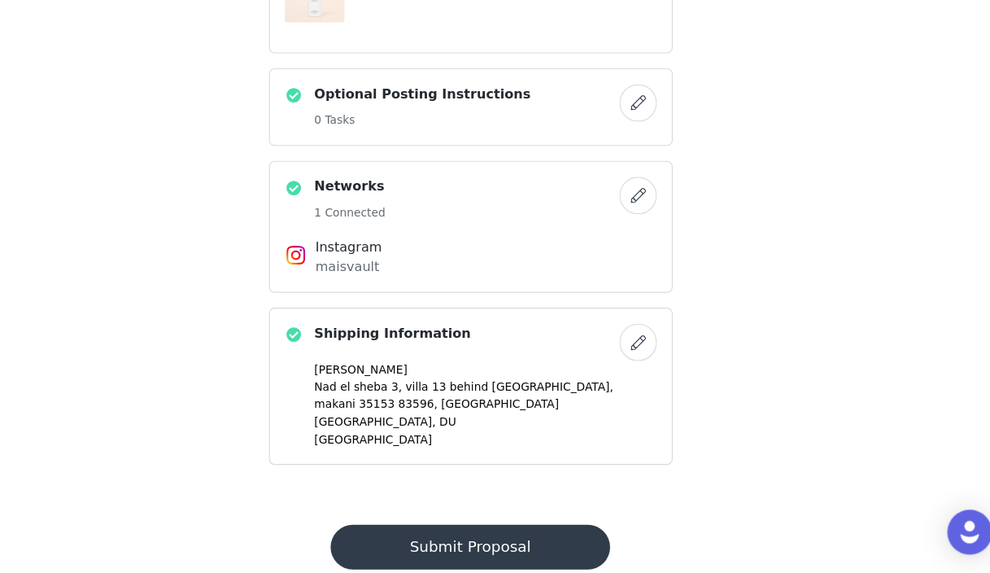
scroll to position [712, 0]
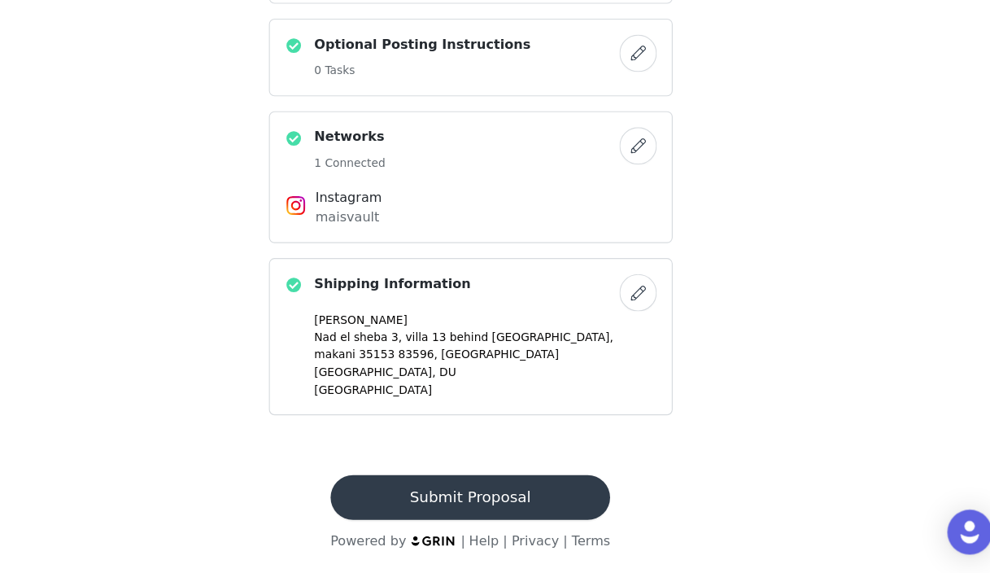
click at [529, 505] on button "Submit Proposal" at bounding box center [494, 506] width 243 height 39
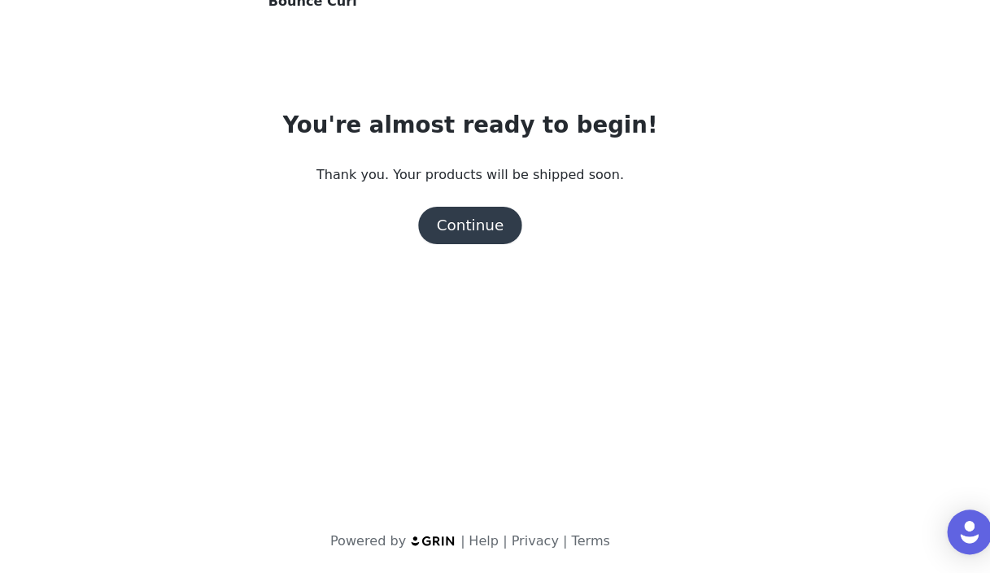
scroll to position [0, 0]
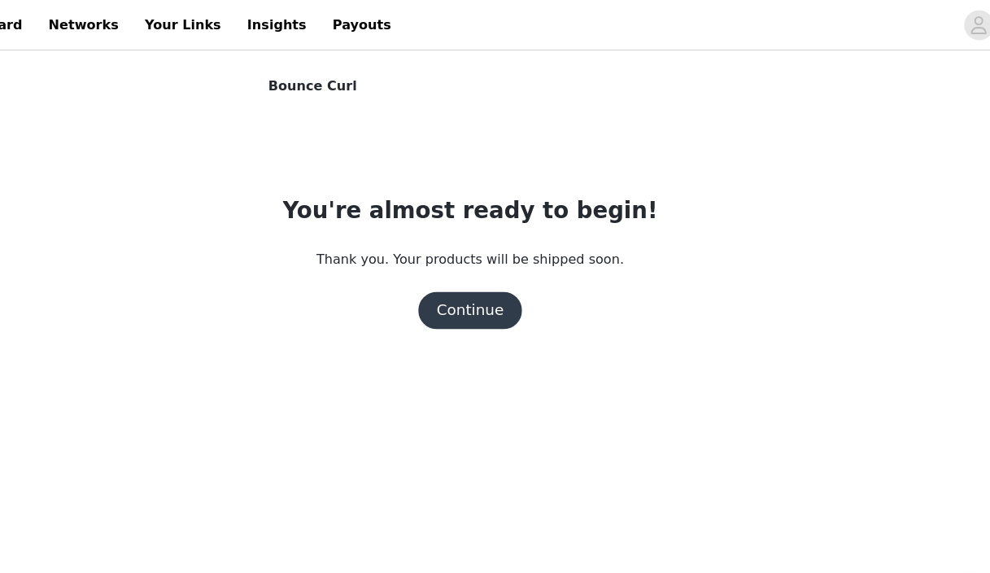
click at [469, 274] on button "Continue" at bounding box center [495, 270] width 91 height 33
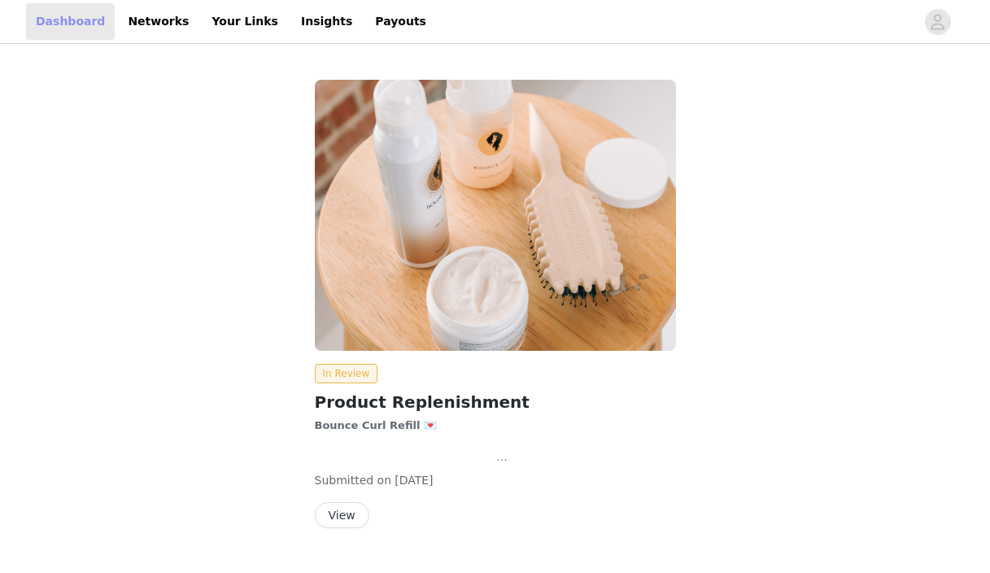
click at [71, 12] on link "Dashboard" at bounding box center [70, 21] width 89 height 37
